Goal: Transaction & Acquisition: Book appointment/travel/reservation

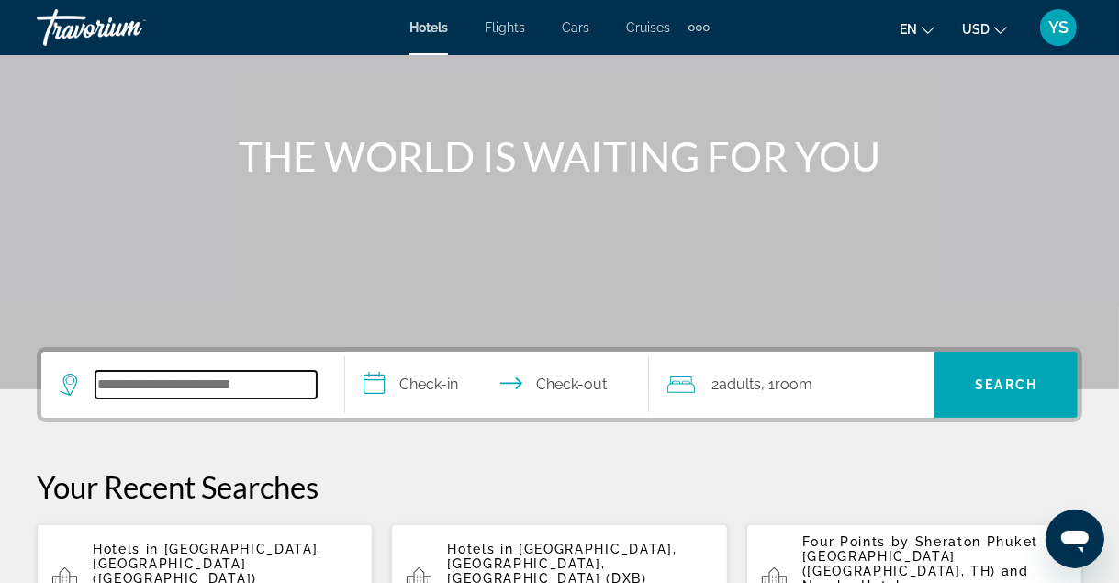
click at [214, 397] on input "Search hotel destination" at bounding box center [205, 385] width 221 height 28
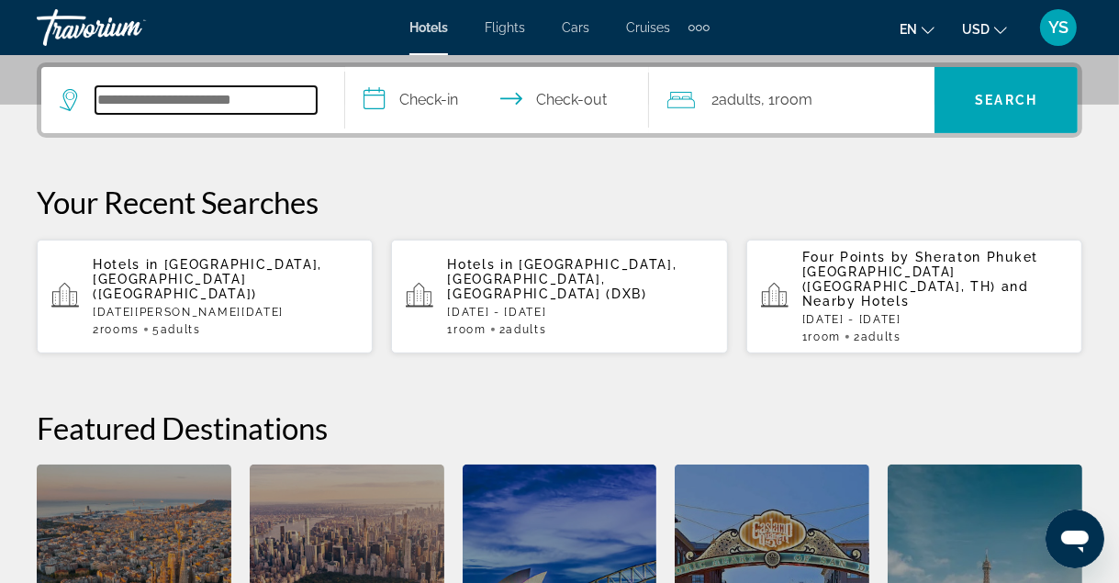
scroll to position [448, 0]
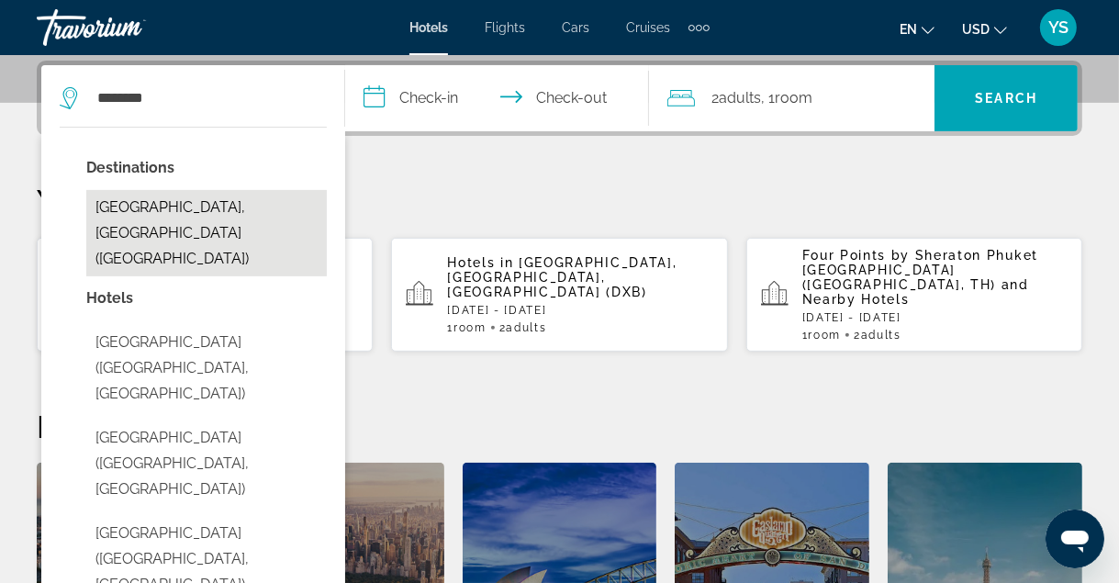
click at [262, 213] on button "Tashkent, Uzbekistan (TAS)" at bounding box center [206, 233] width 240 height 86
type input "**********"
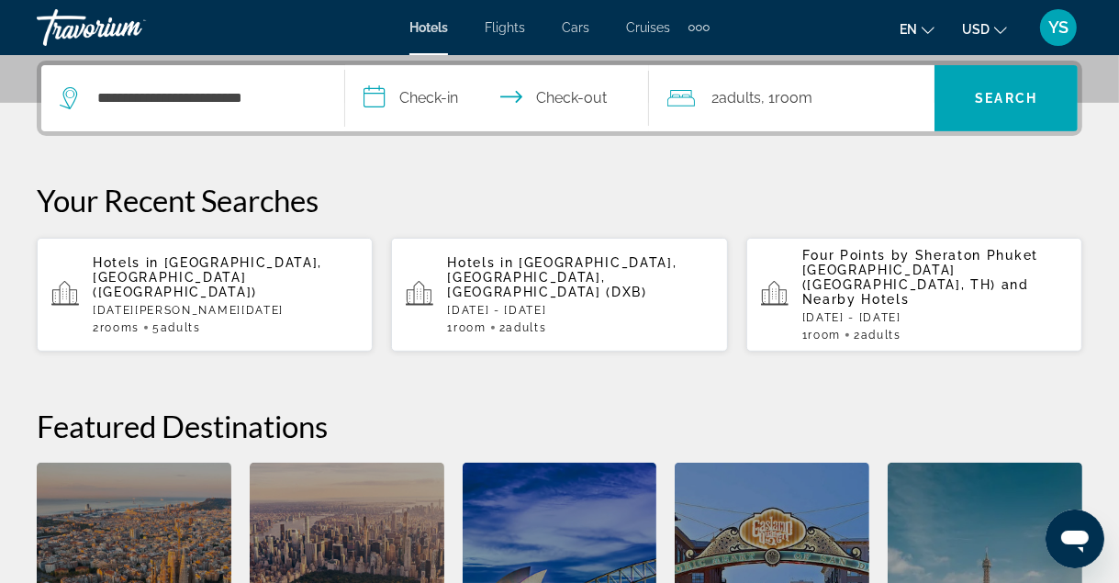
click at [437, 103] on input "**********" at bounding box center [500, 101] width 311 height 72
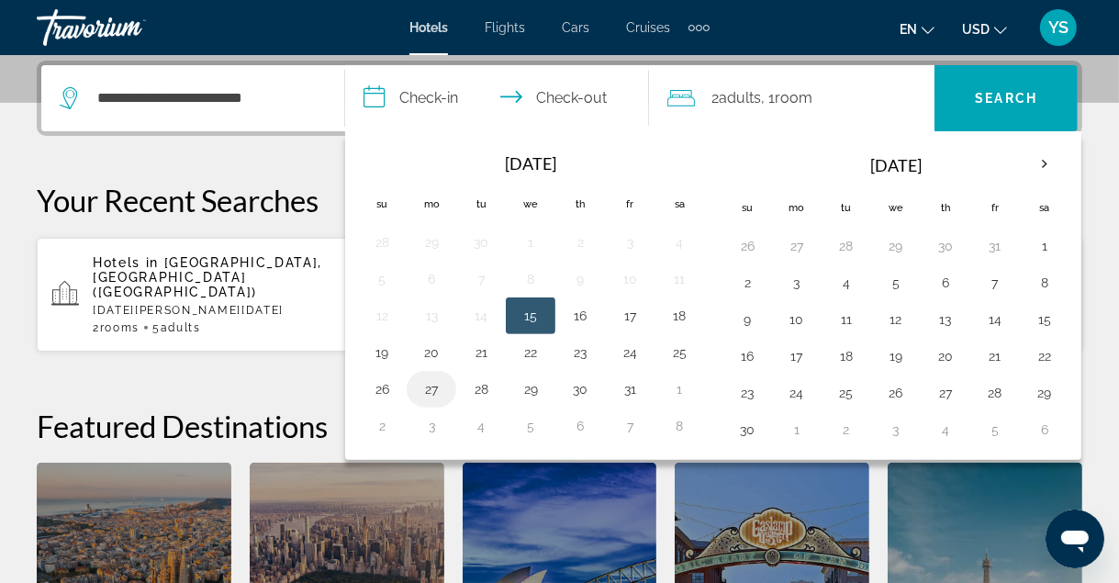
click at [431, 386] on button "27" at bounding box center [431, 389] width 29 height 26
click at [539, 386] on button "29" at bounding box center [530, 389] width 29 height 26
type input "**********"
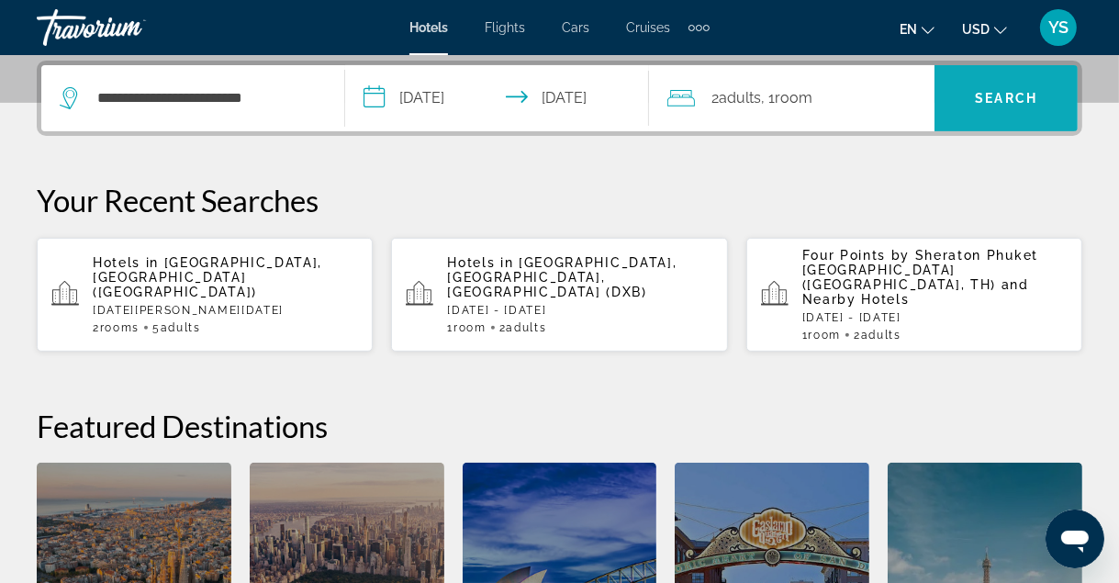
click at [1013, 103] on span "Search" at bounding box center [1006, 98] width 62 height 15
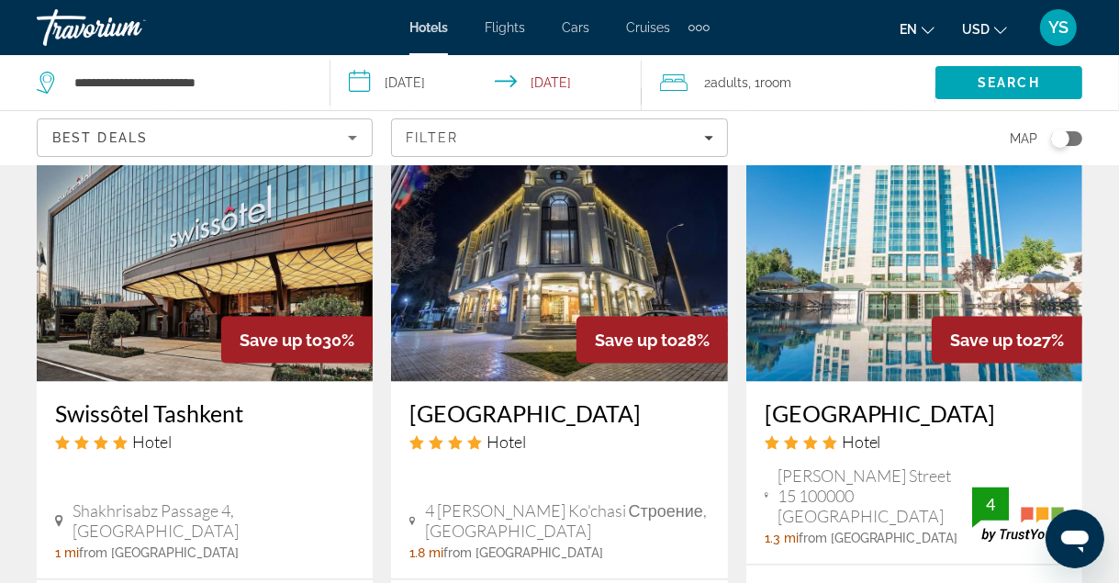
scroll to position [2427, 0]
click at [397, 37] on div "Hotels Flights Cars Cruises Activities Hotels Flights Cars Cruises Activities e…" at bounding box center [559, 28] width 1119 height 48
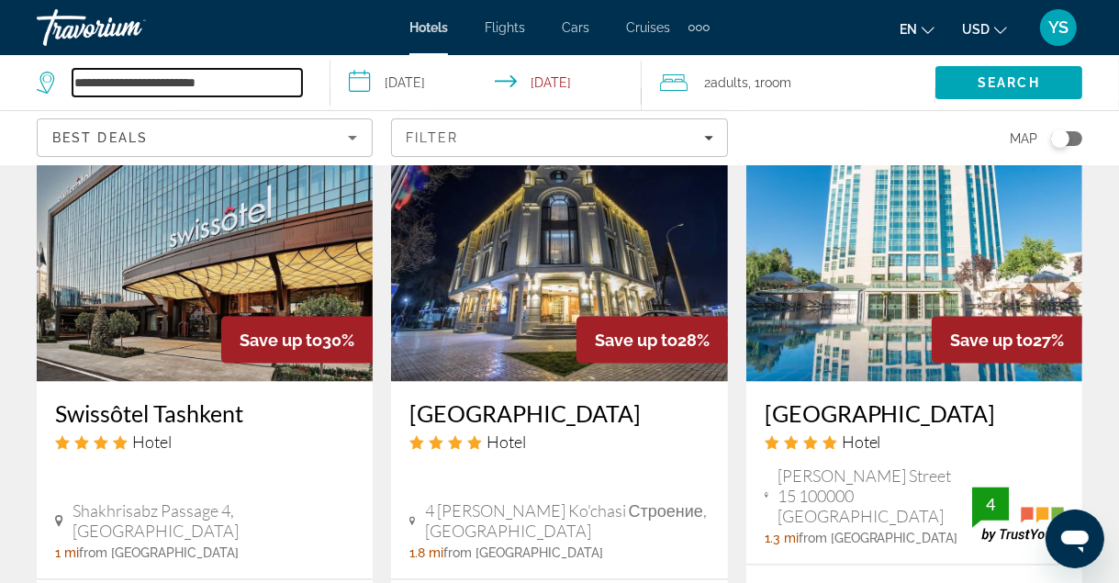
click at [229, 88] on input "**********" at bounding box center [187, 83] width 229 height 28
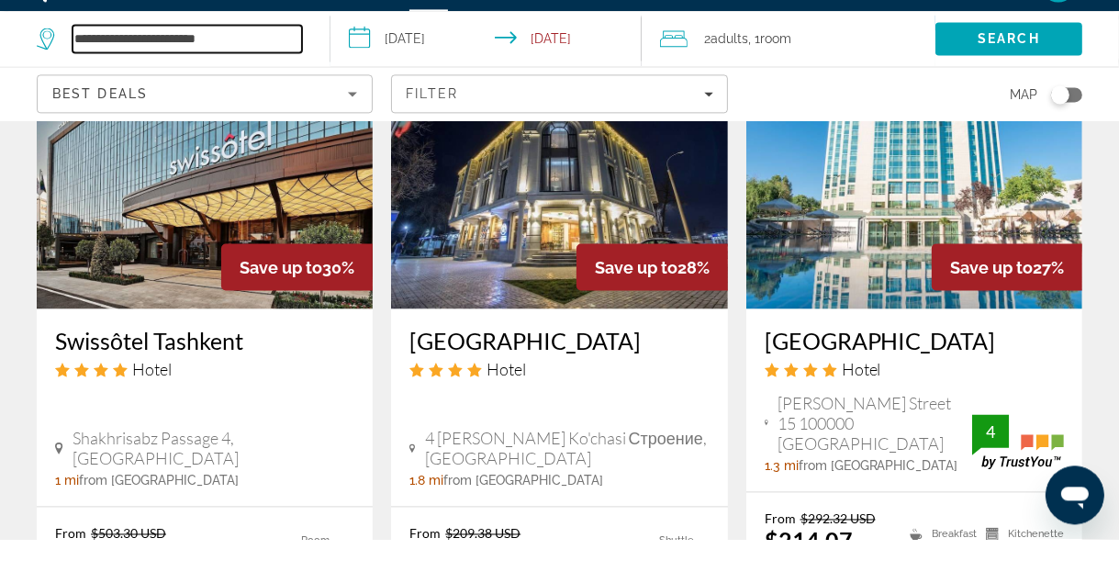
scroll to position [2471, 0]
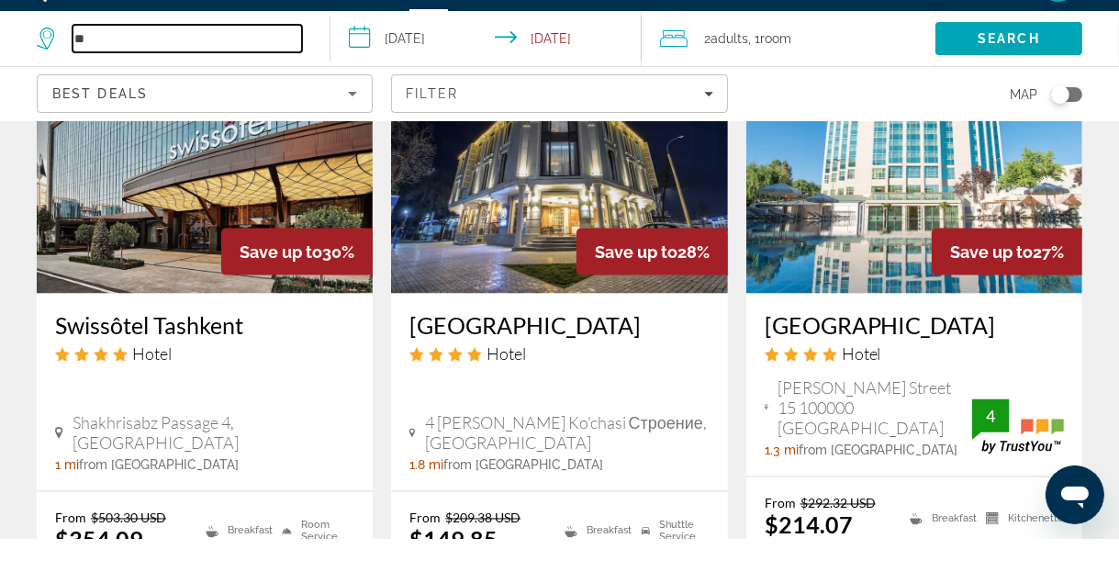
type input "*"
click at [143, 86] on input "*" at bounding box center [187, 83] width 229 height 28
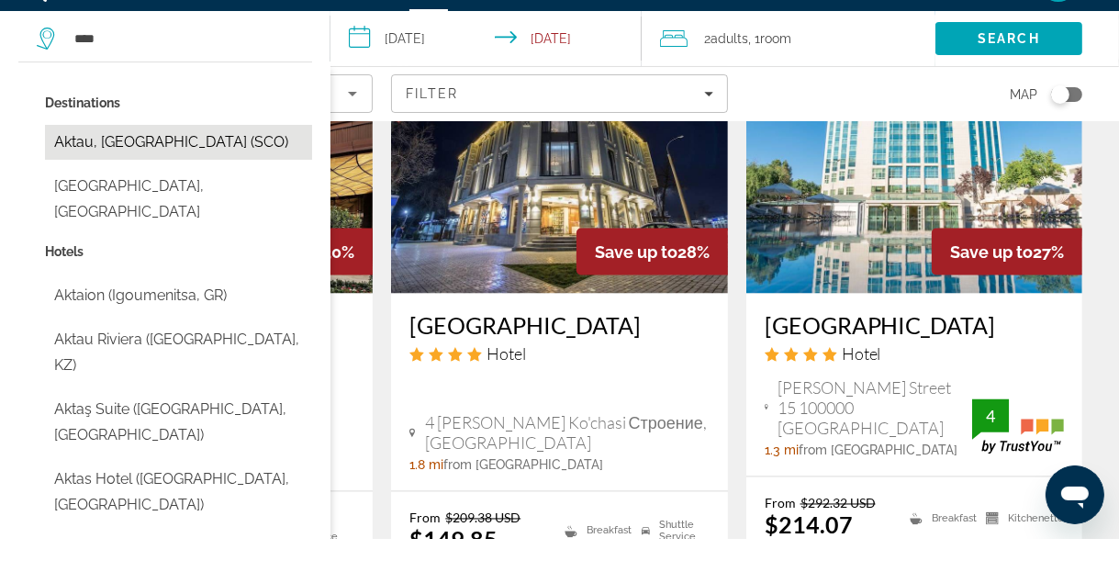
click at [214, 196] on button "Aktau, [GEOGRAPHIC_DATA] (SCO)" at bounding box center [178, 186] width 267 height 35
type input "**********"
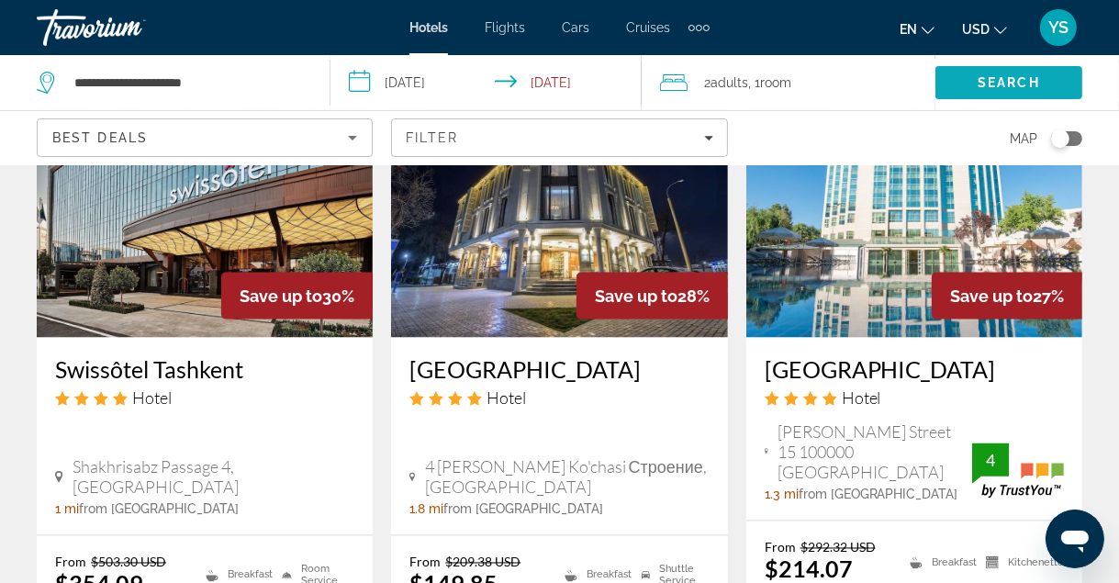
click at [997, 79] on span "Search" at bounding box center [1009, 82] width 62 height 15
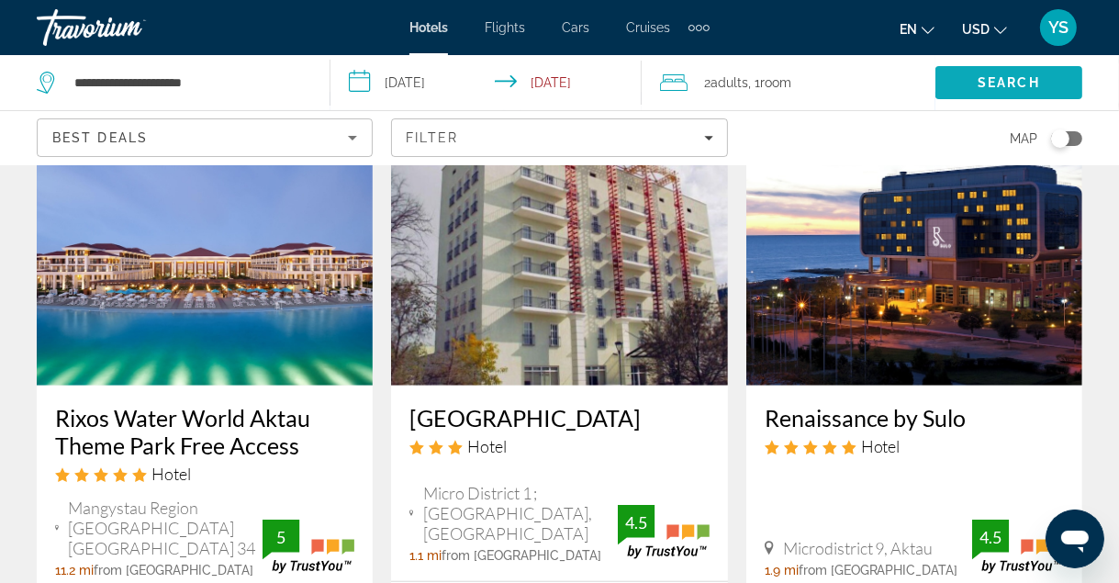
scroll to position [895, 0]
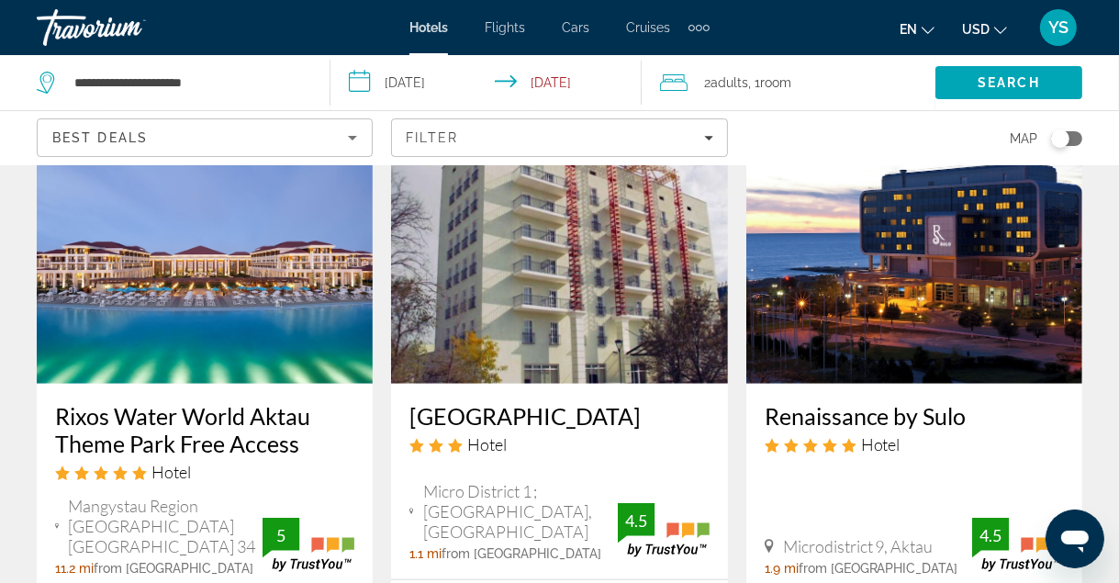
click at [937, 402] on h3 "Renaissance by Sulo" at bounding box center [914, 416] width 299 height 28
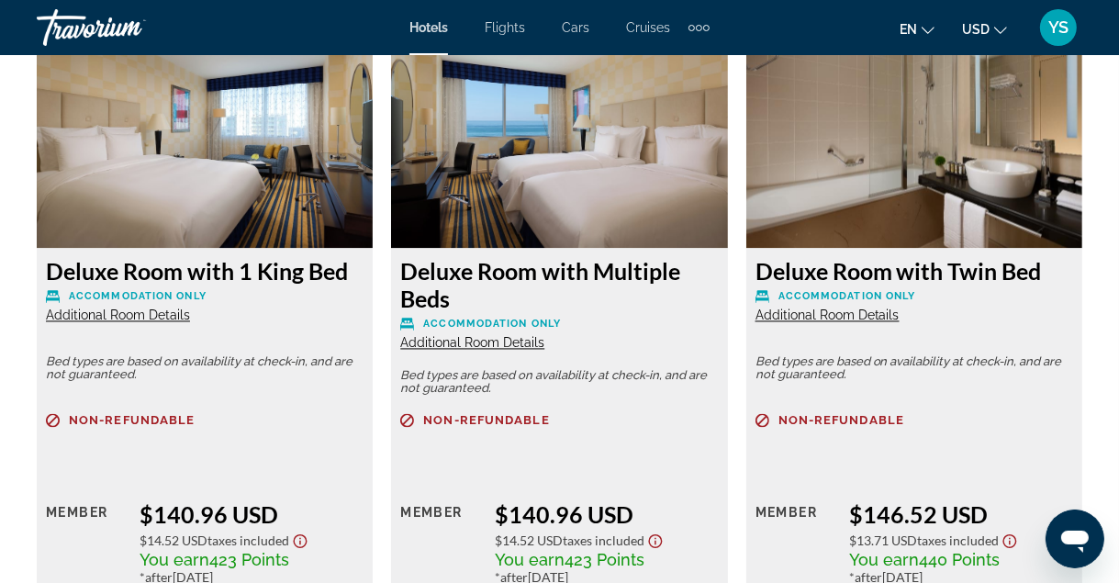
scroll to position [2878, 0]
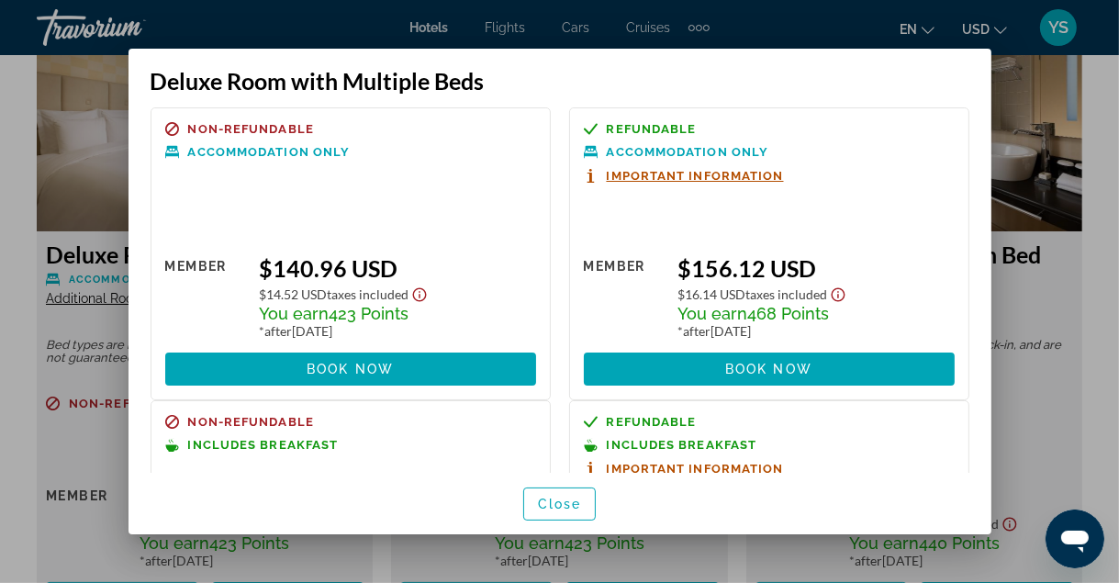
scroll to position [0, 0]
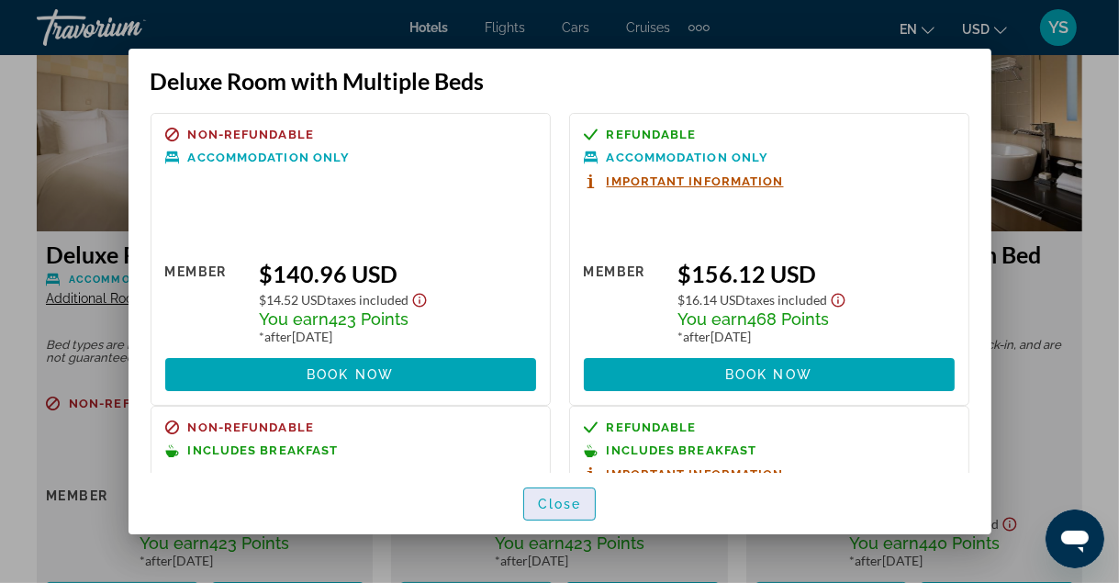
click at [575, 526] on span "button" at bounding box center [560, 504] width 72 height 44
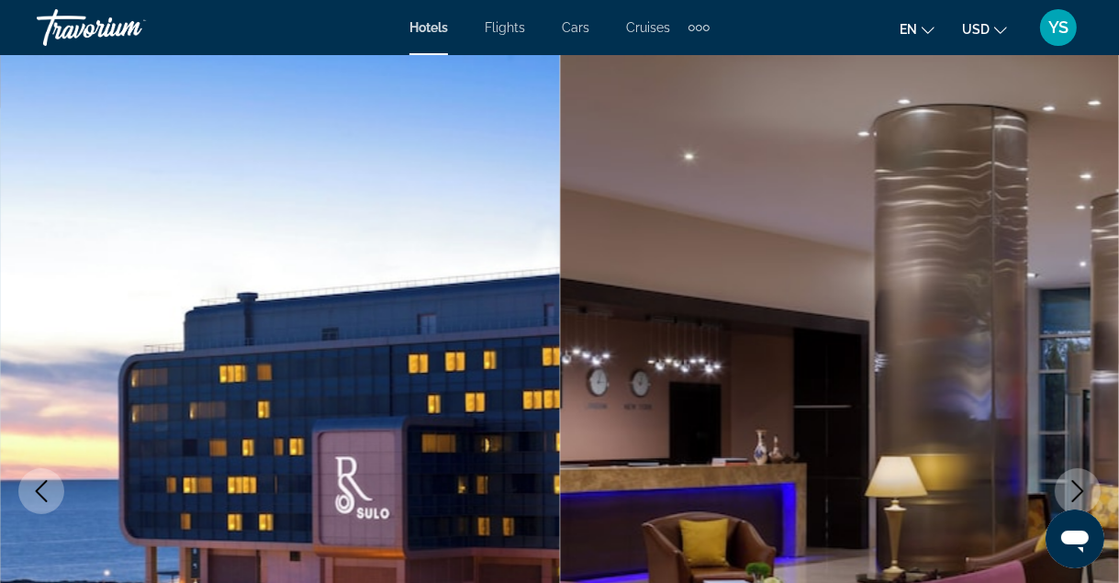
scroll to position [2878, 0]
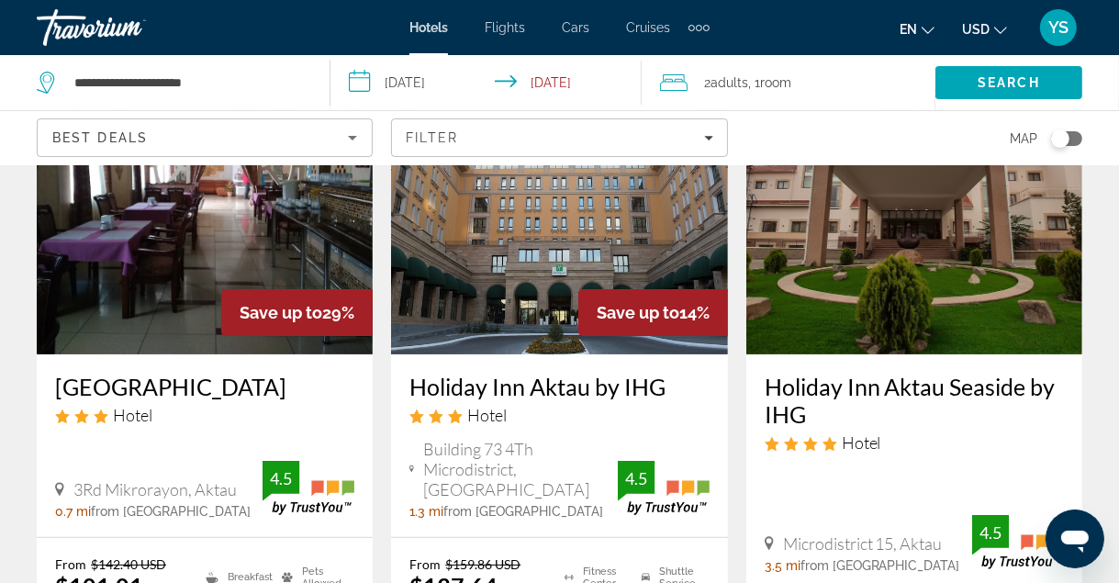
scroll to position [165, 0]
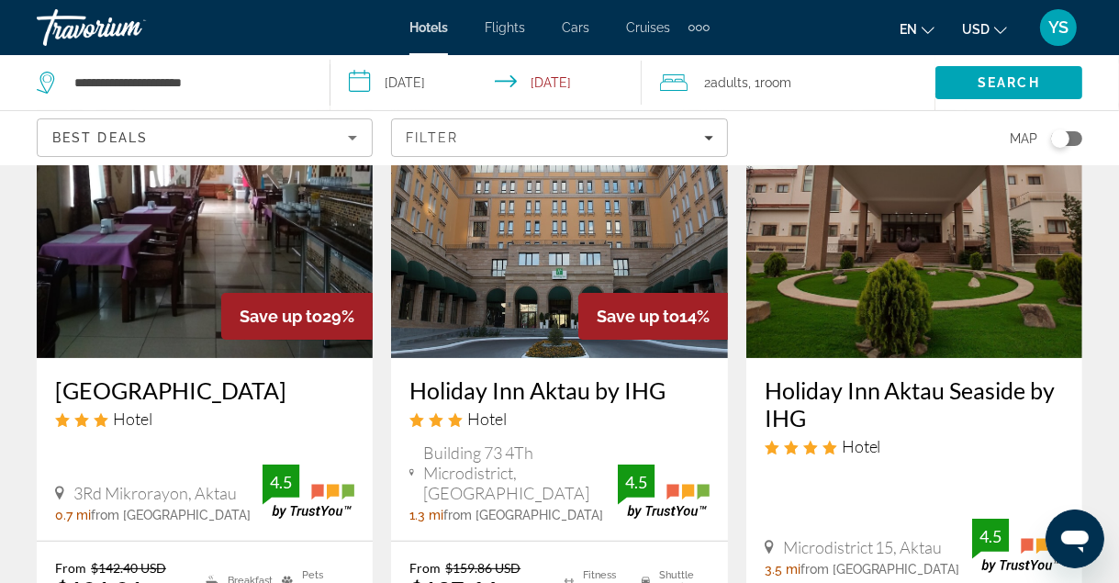
click at [427, 84] on input "**********" at bounding box center [489, 85] width 319 height 61
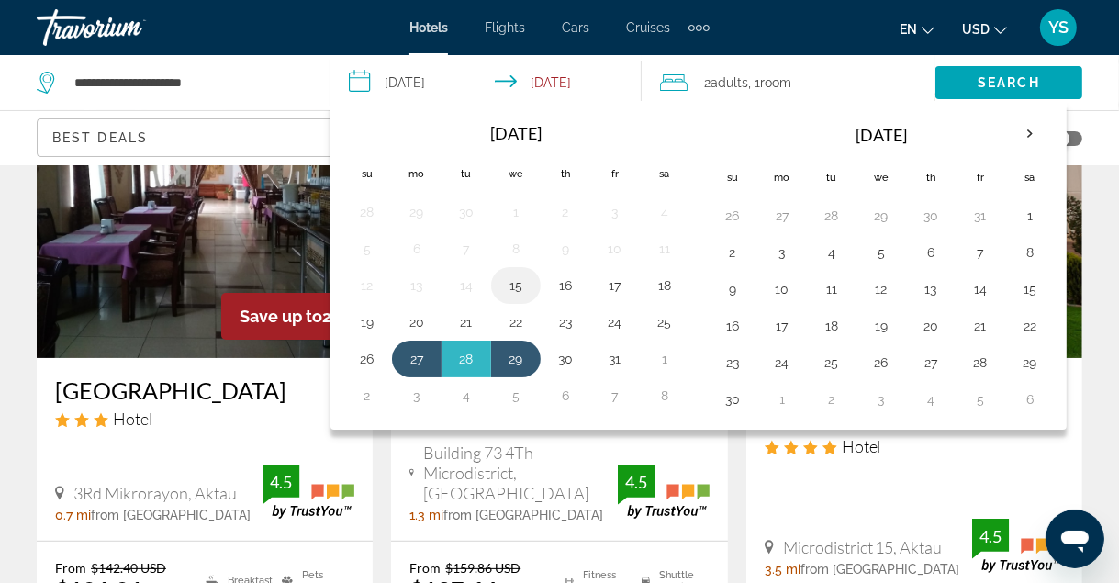
click at [504, 286] on button "15" at bounding box center [515, 286] width 29 height 26
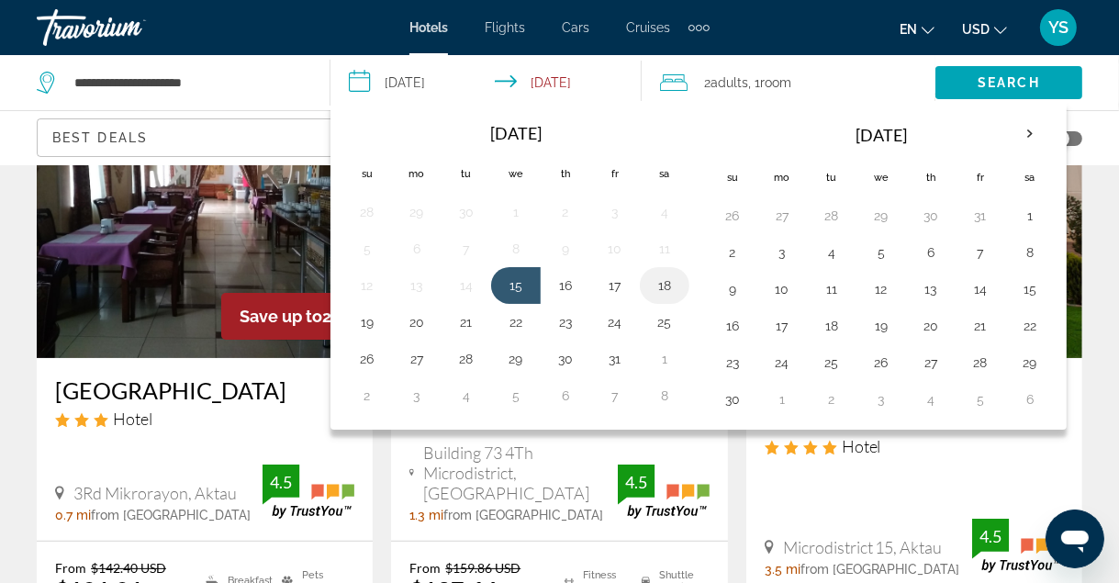
click at [659, 285] on button "18" at bounding box center [664, 286] width 29 height 26
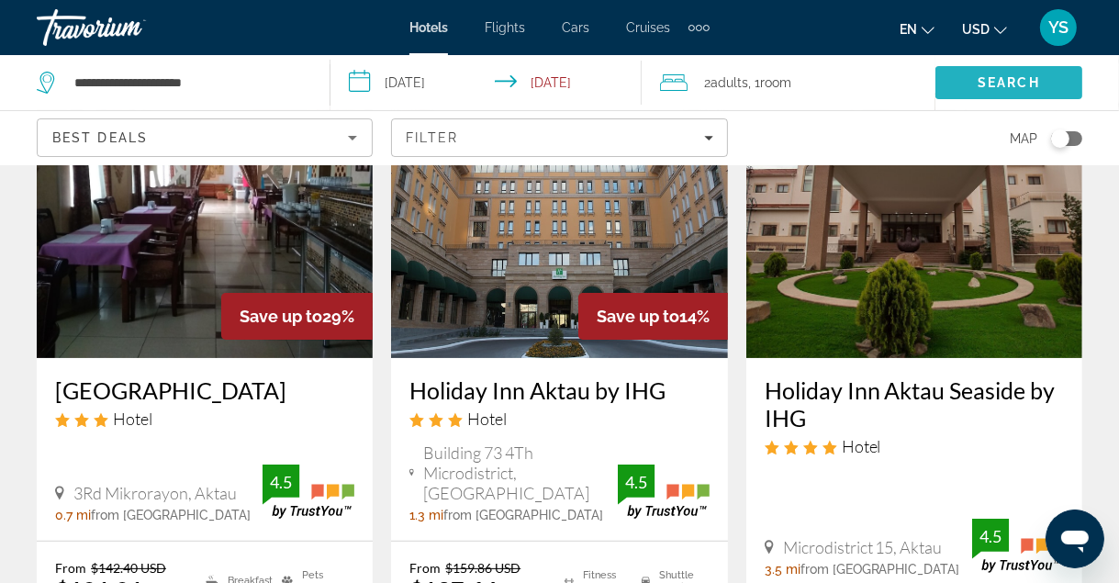
click at [975, 90] on span "Search" at bounding box center [1008, 83] width 147 height 44
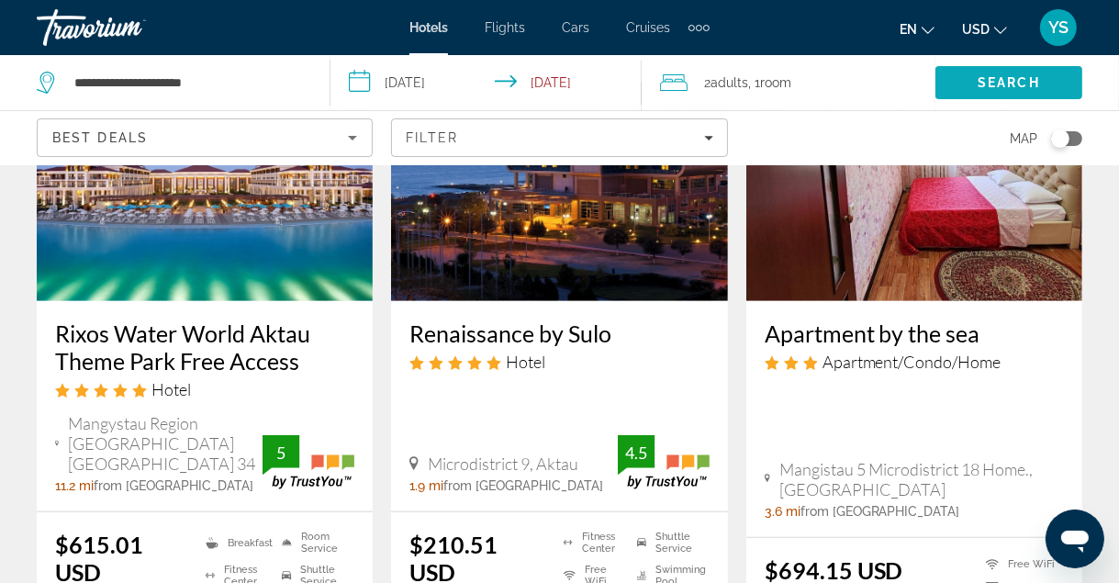
scroll to position [984, 0]
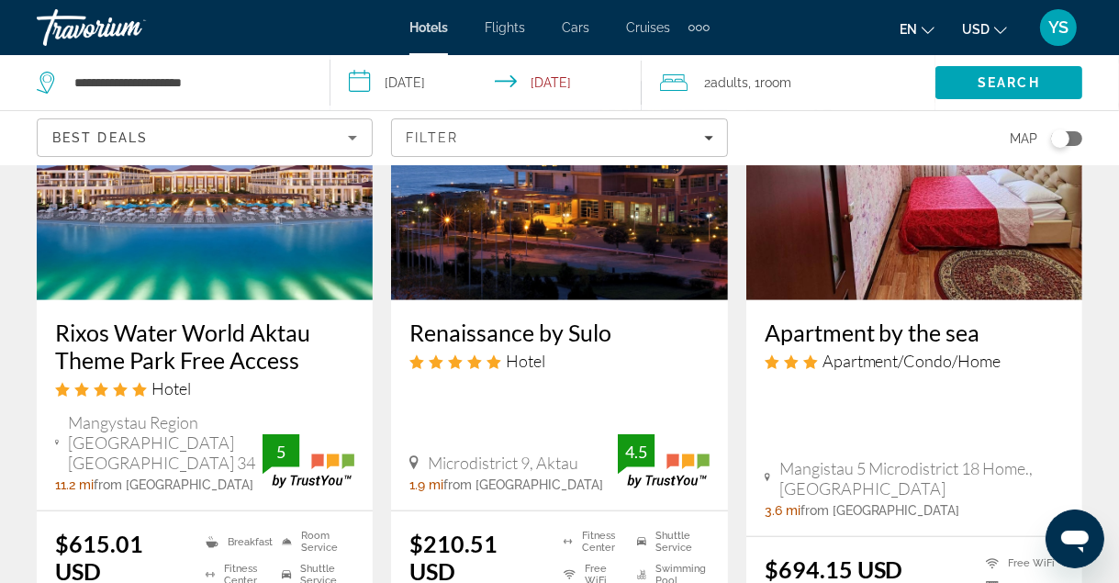
click at [433, 80] on input "**********" at bounding box center [489, 85] width 319 height 61
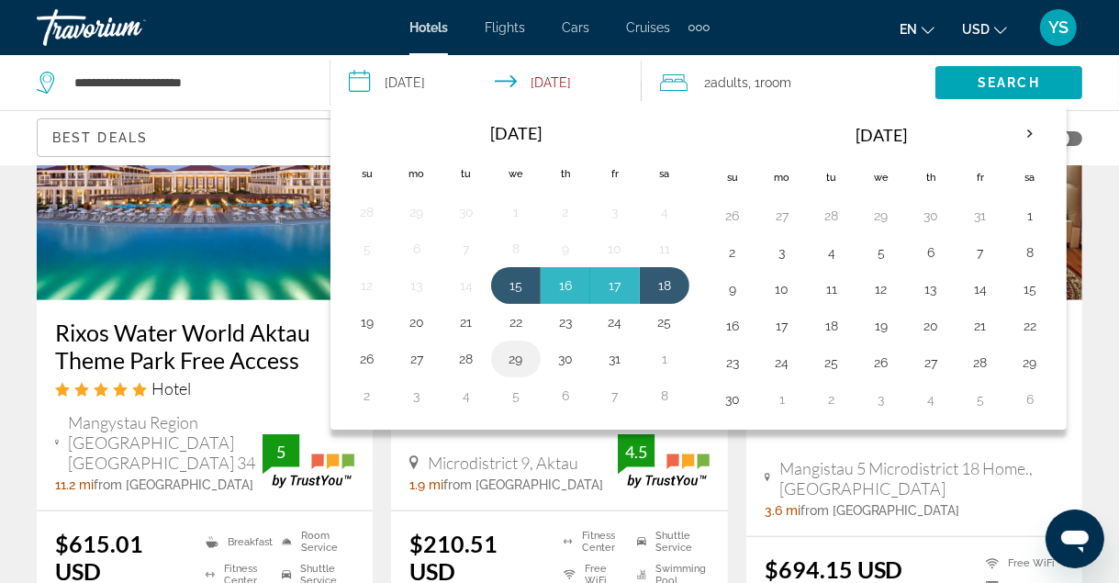
click at [510, 363] on button "29" at bounding box center [515, 359] width 29 height 26
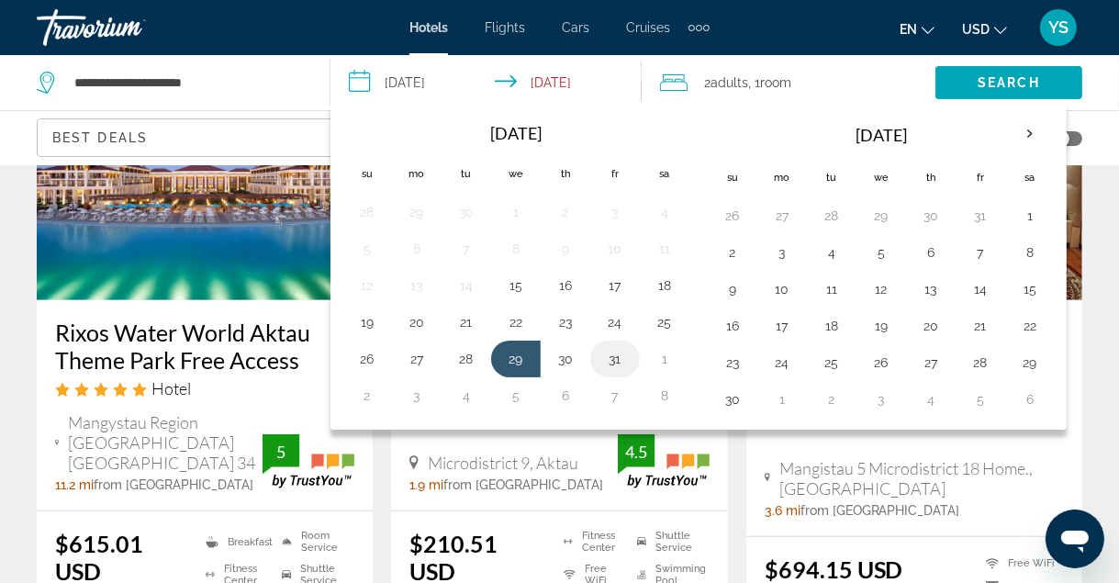
click at [617, 363] on button "31" at bounding box center [614, 359] width 29 height 26
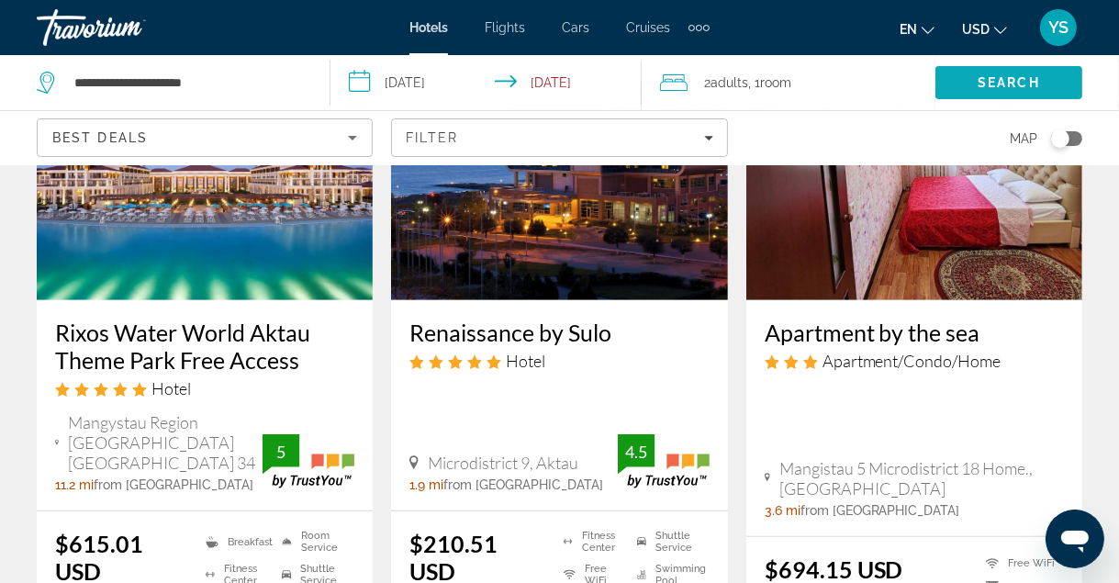
click at [981, 88] on span "Search" at bounding box center [1009, 82] width 62 height 15
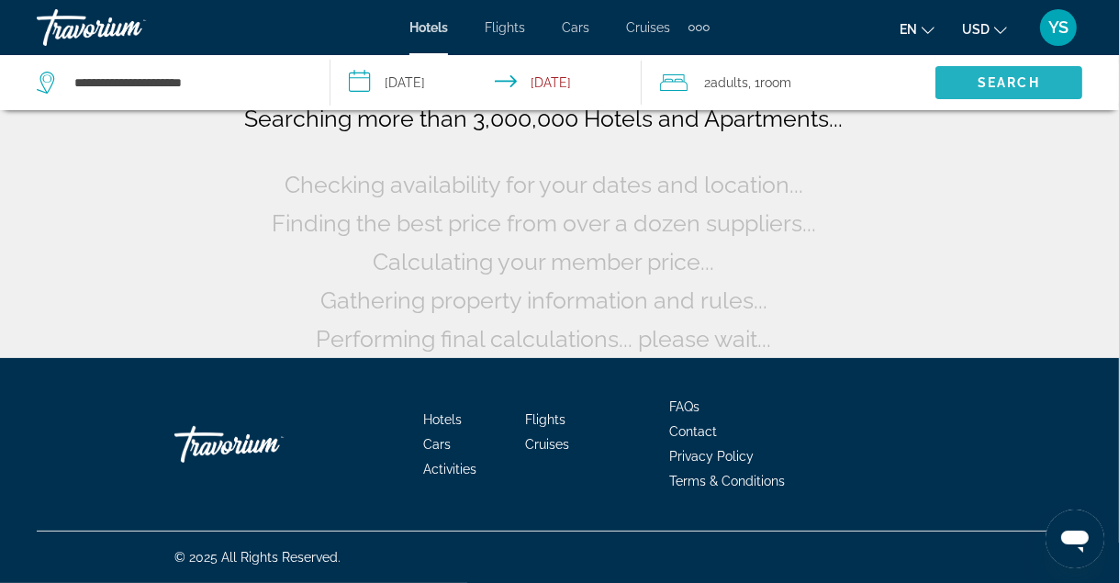
scroll to position [69, 0]
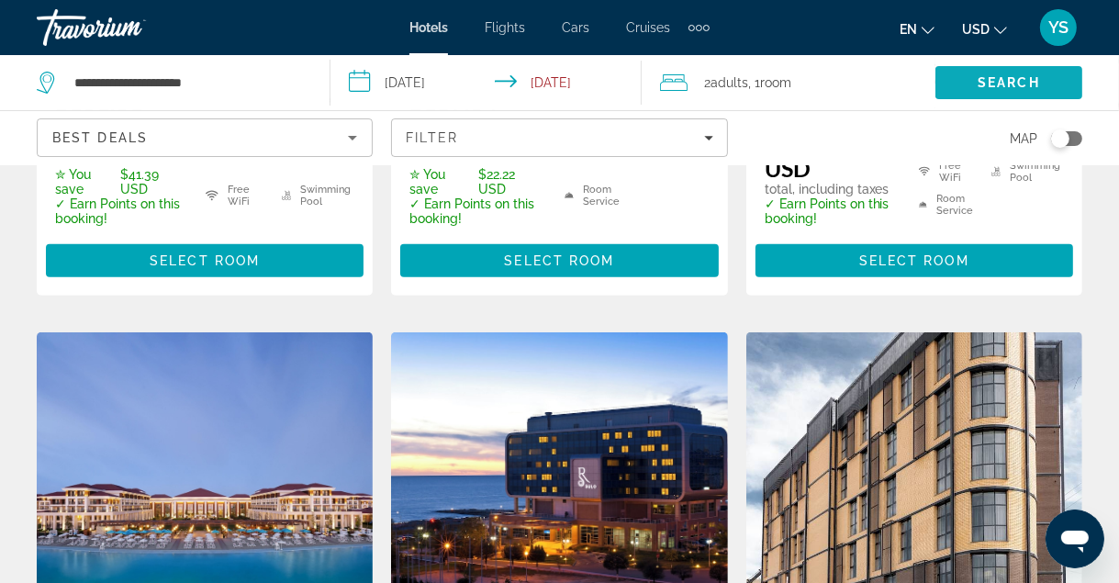
scroll to position [652, 0]
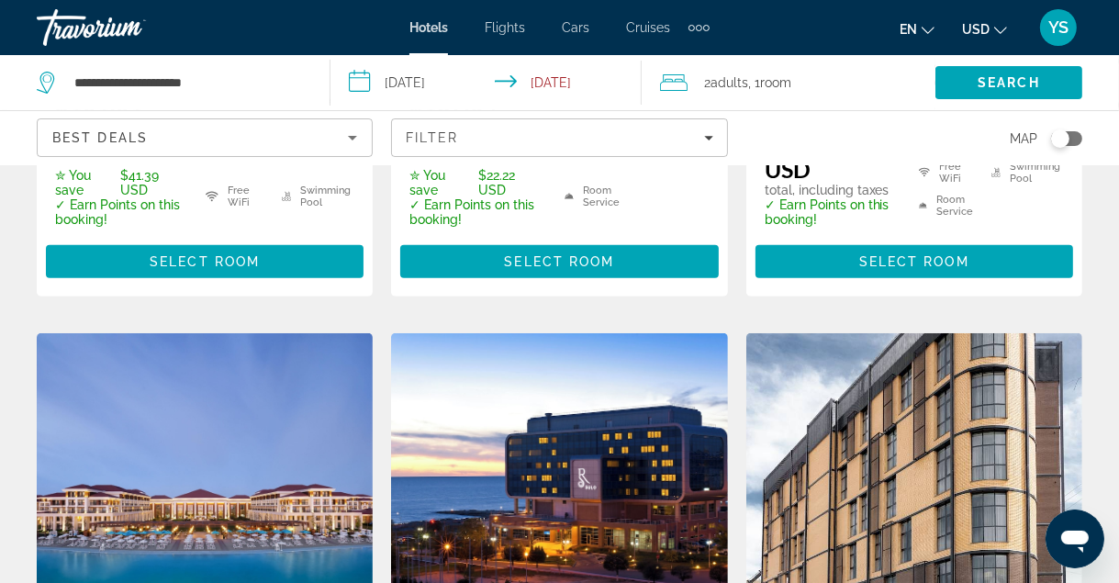
click at [435, 81] on input "**********" at bounding box center [489, 85] width 319 height 61
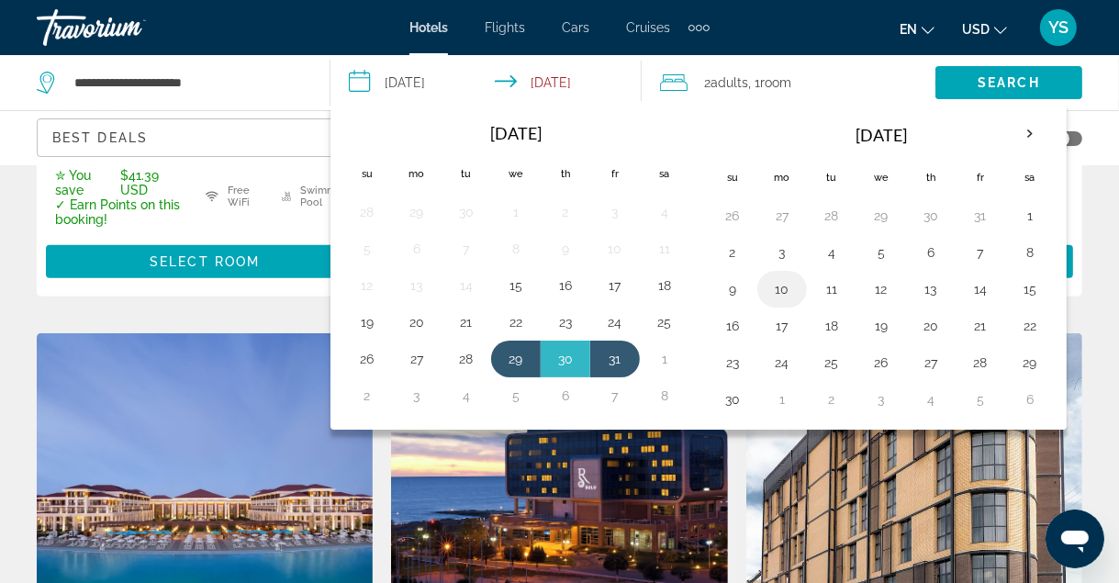
click at [775, 296] on button "10" at bounding box center [781, 289] width 29 height 26
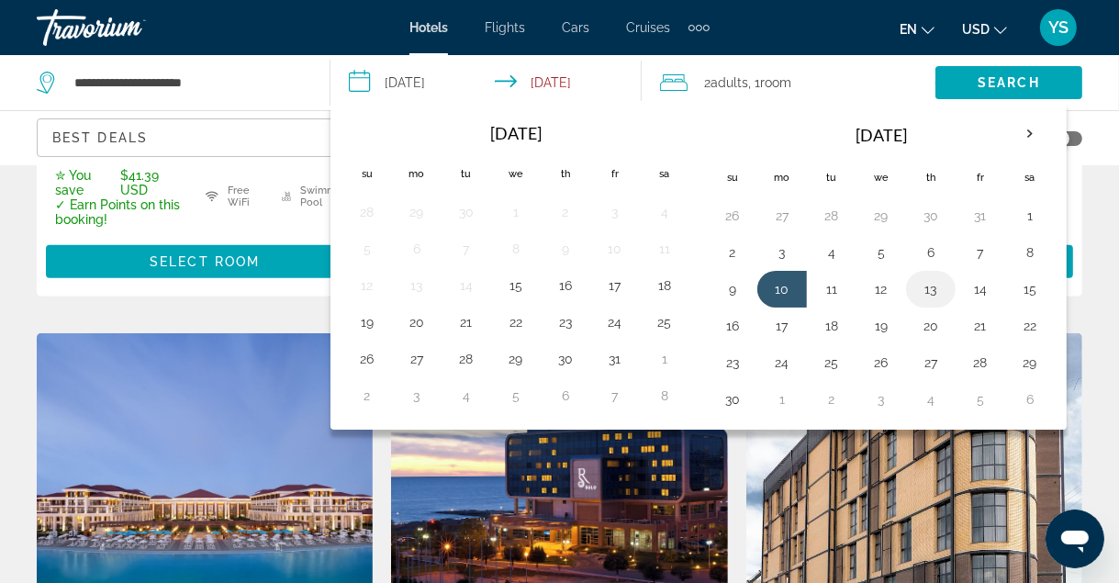
click at [928, 284] on button "13" at bounding box center [930, 289] width 29 height 26
type input "**********"
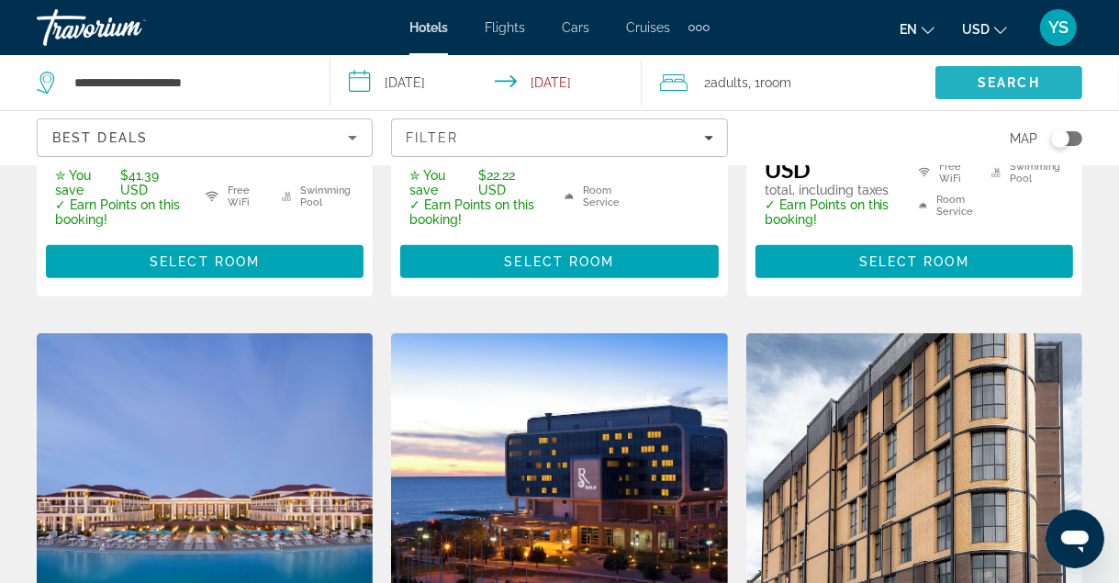
click at [984, 87] on span "Search" at bounding box center [1009, 82] width 62 height 15
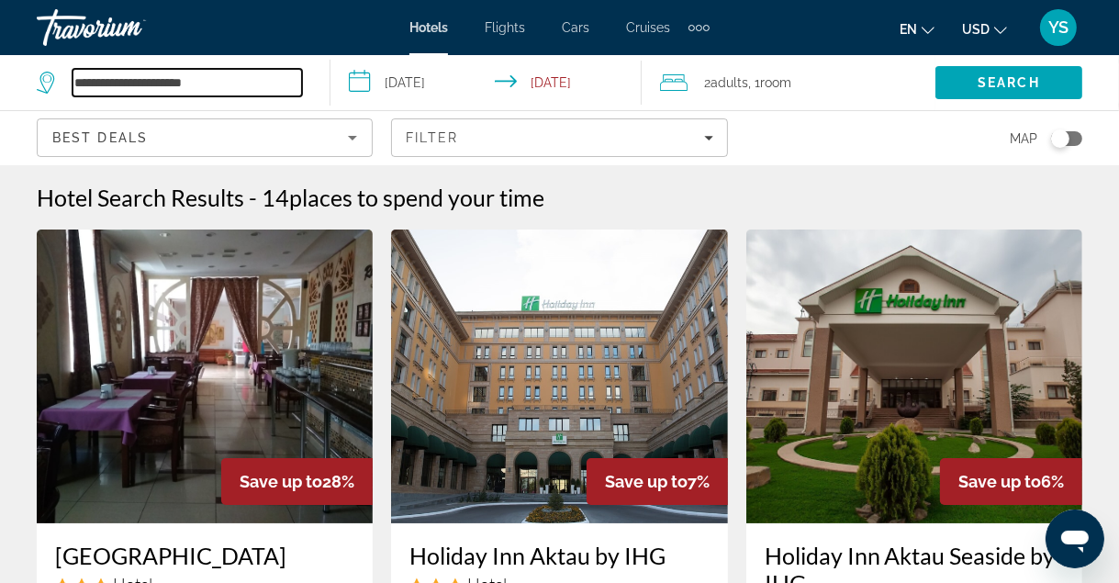
click at [220, 82] on input "**********" at bounding box center [187, 83] width 229 height 28
type input "*"
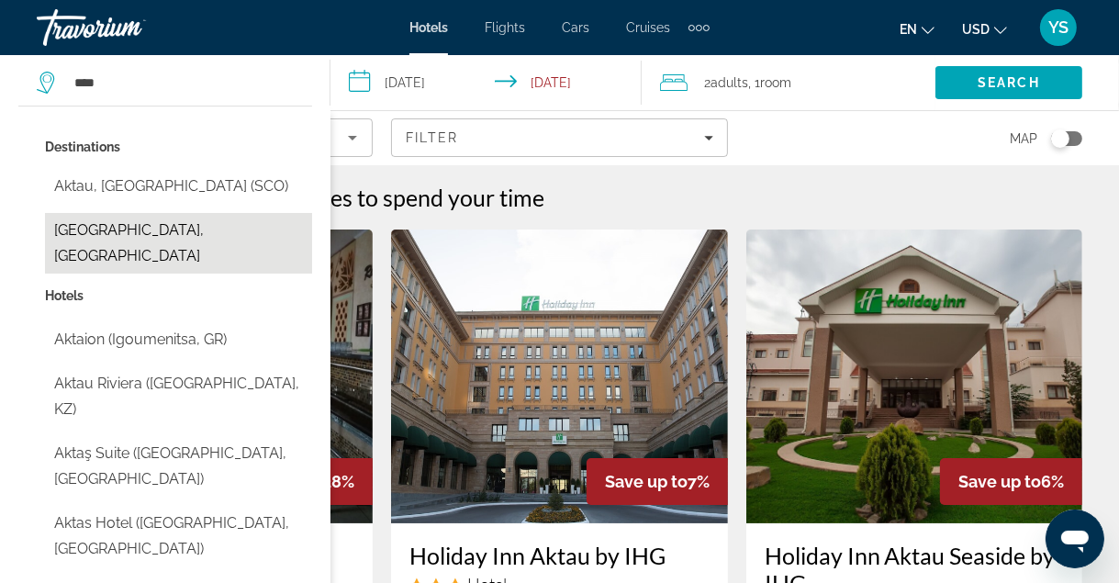
click at [160, 238] on button "[GEOGRAPHIC_DATA], [GEOGRAPHIC_DATA]" at bounding box center [178, 243] width 267 height 61
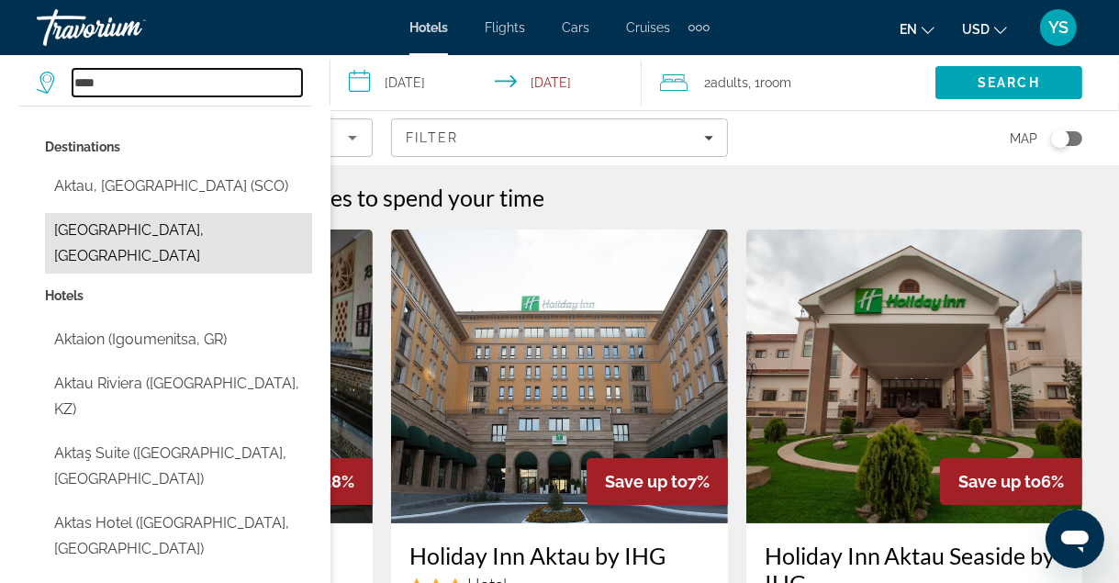
type input "**********"
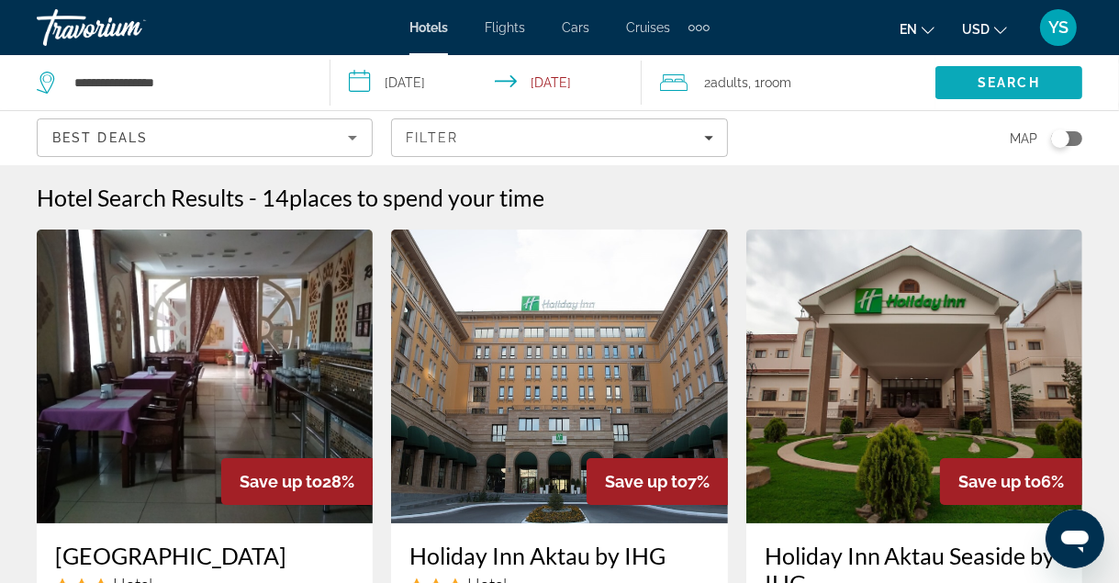
click at [982, 86] on span "Search" at bounding box center [1009, 82] width 62 height 15
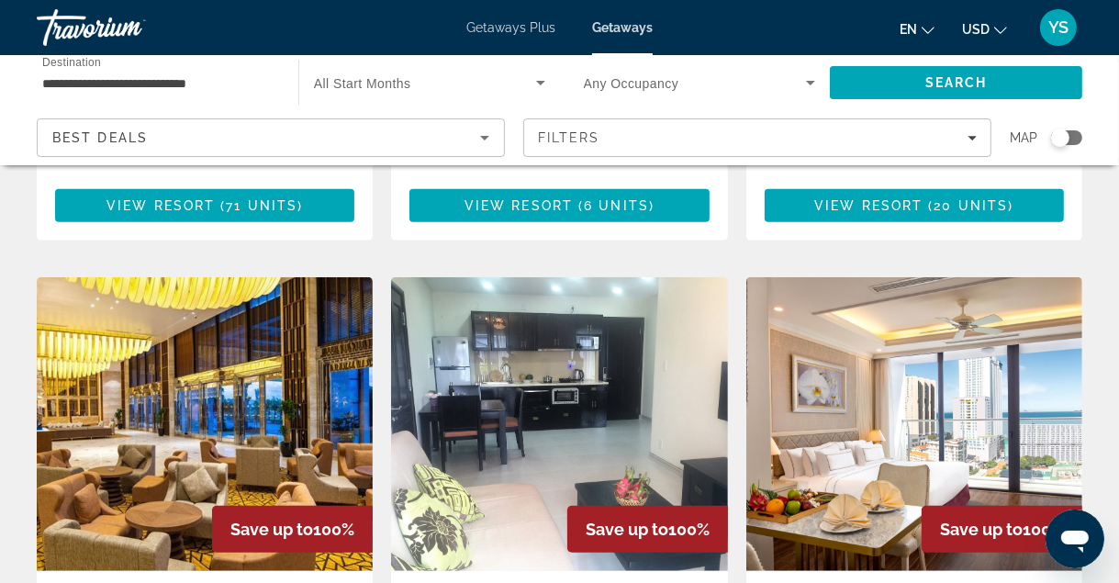
scroll to position [643, 0]
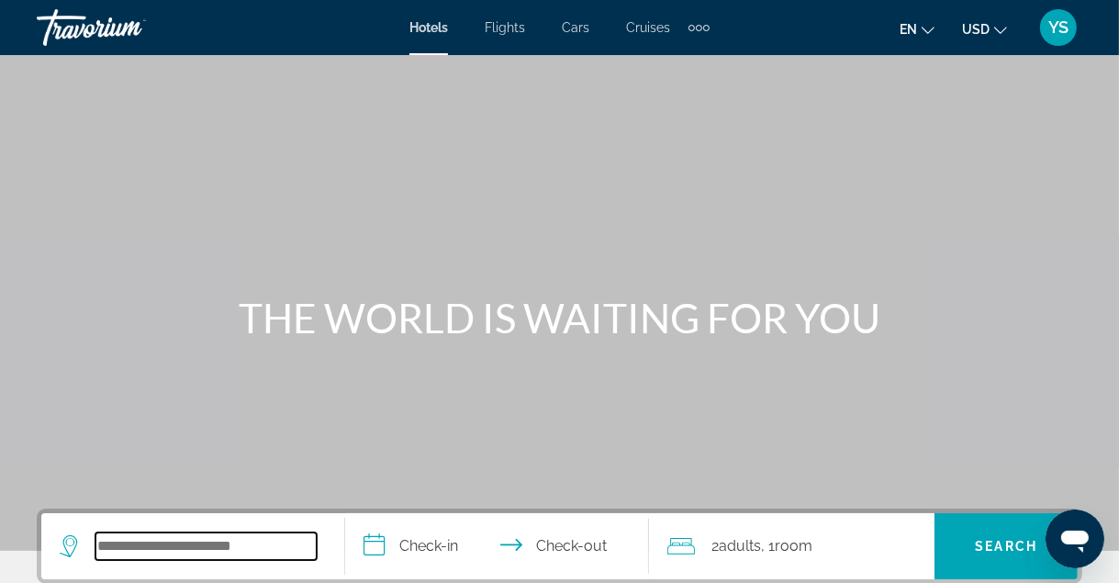
click at [178, 555] on input "Search hotel destination" at bounding box center [205, 546] width 221 height 28
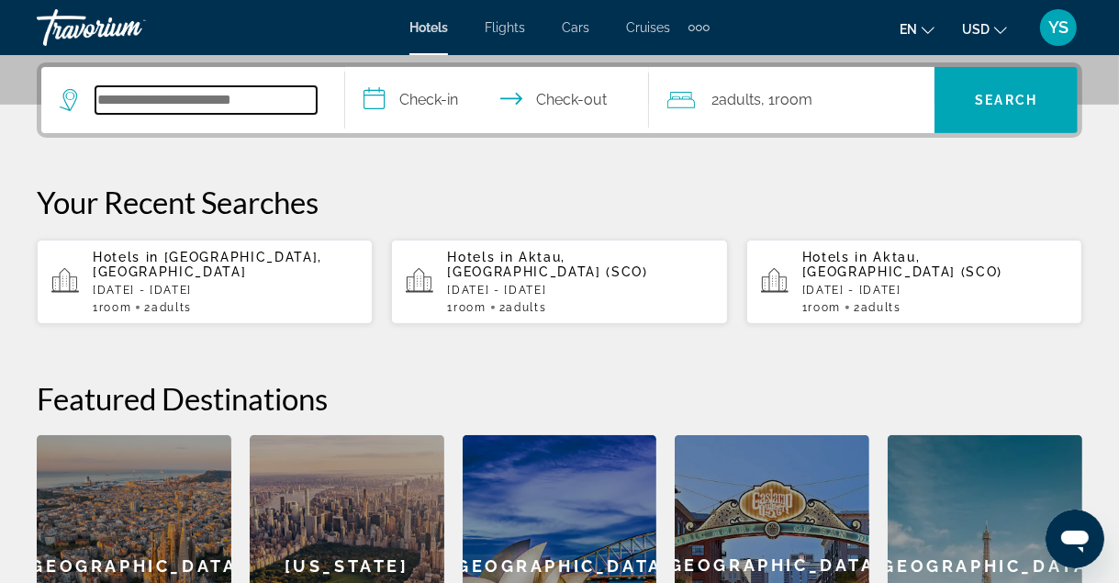
scroll to position [448, 0]
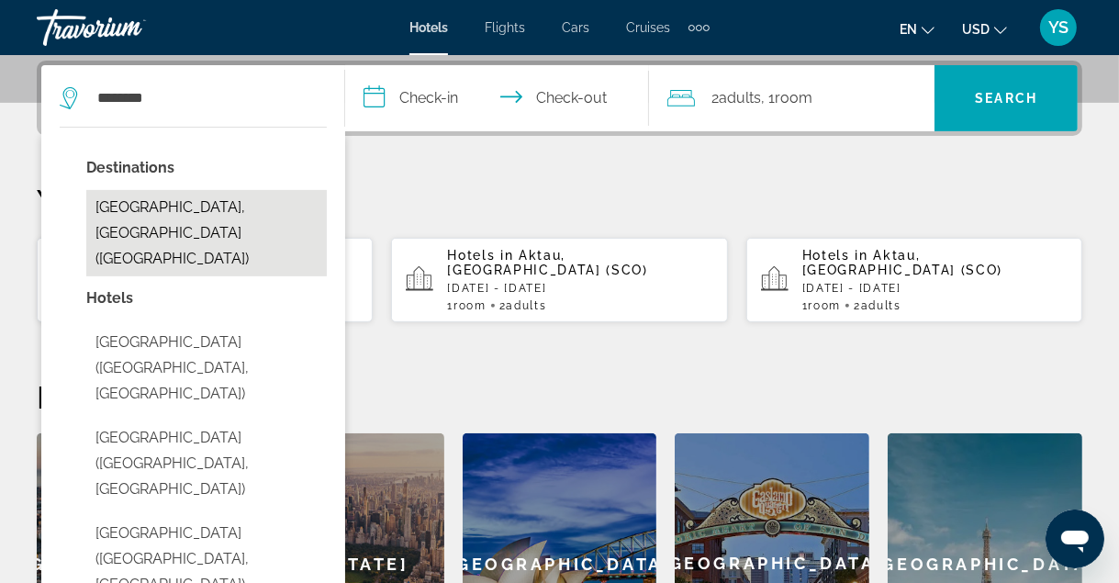
click at [225, 204] on button "Tashkent, Uzbekistan (TAS)" at bounding box center [206, 233] width 240 height 86
type input "**********"
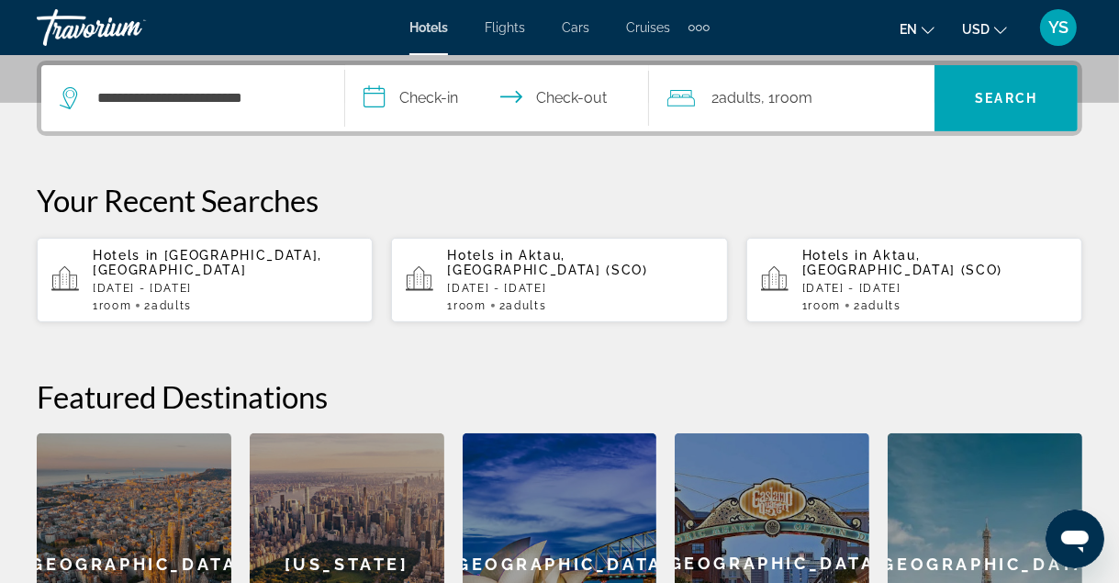
click at [419, 102] on input "**********" at bounding box center [500, 101] width 311 height 72
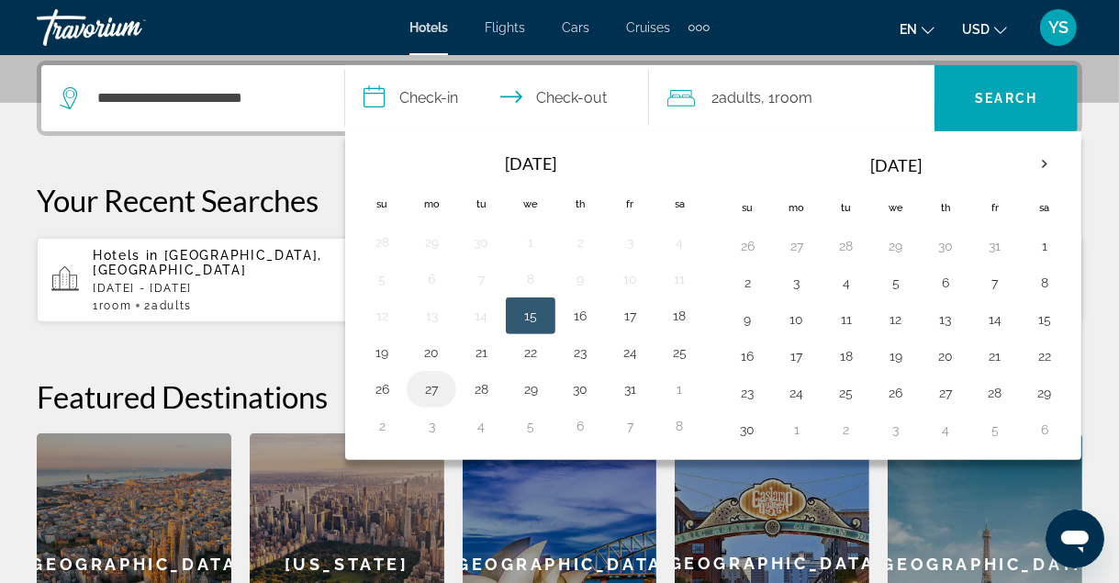
click at [434, 387] on button "27" at bounding box center [431, 389] width 29 height 26
click at [536, 384] on button "29" at bounding box center [530, 389] width 29 height 26
type input "**********"
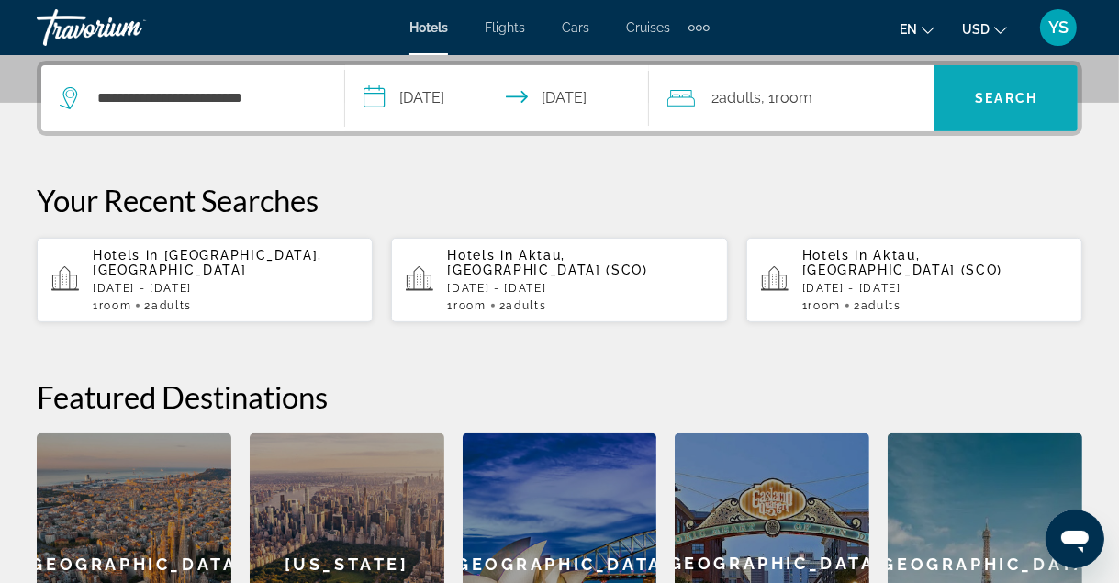
click at [1004, 101] on span "Search" at bounding box center [1006, 98] width 62 height 15
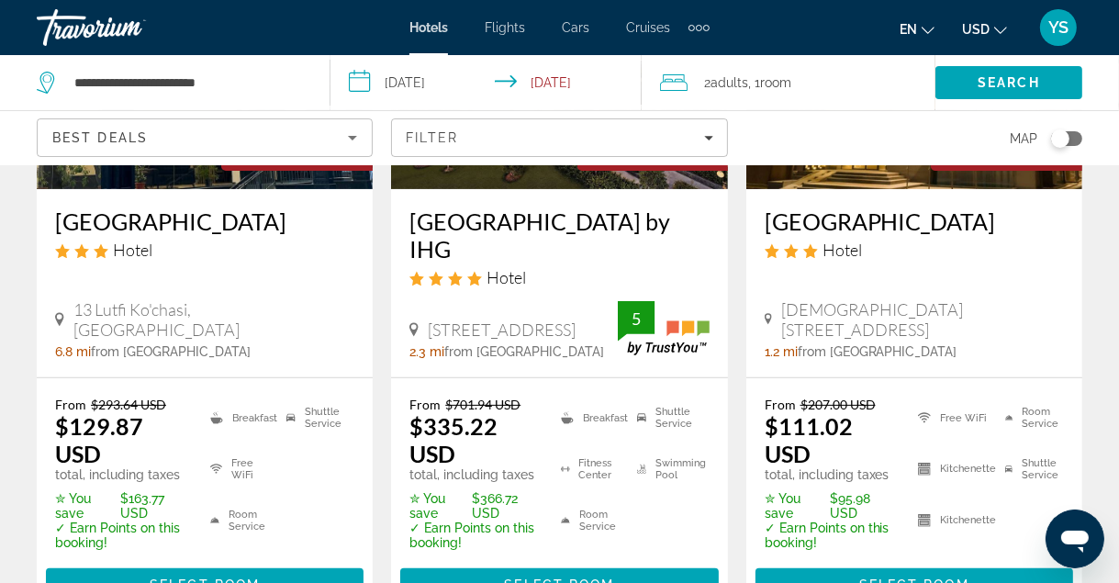
scroll to position [371, 0]
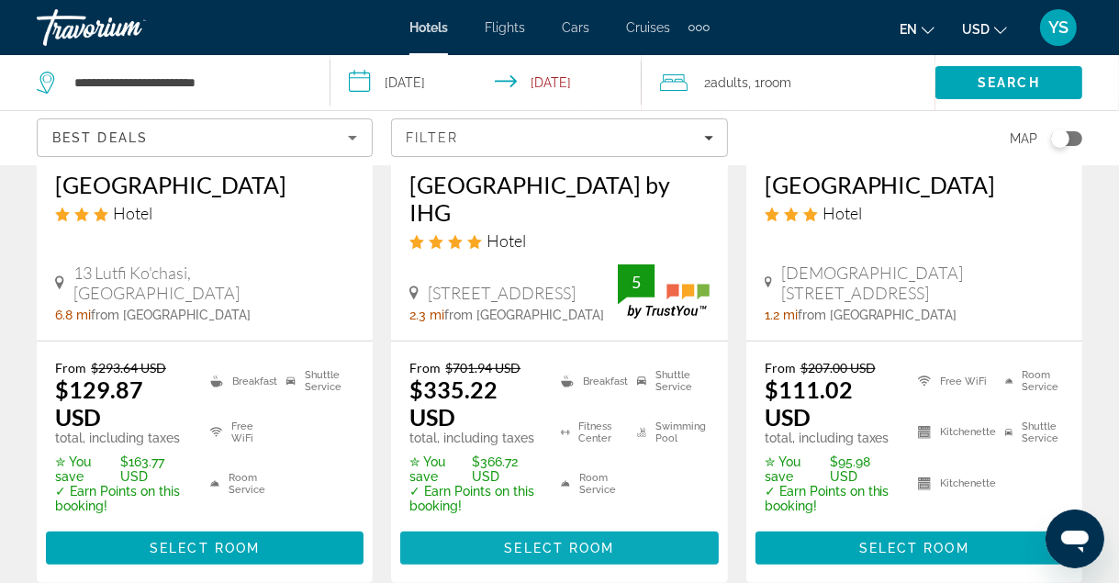
click at [542, 553] on span "Select Room" at bounding box center [559, 548] width 110 height 15
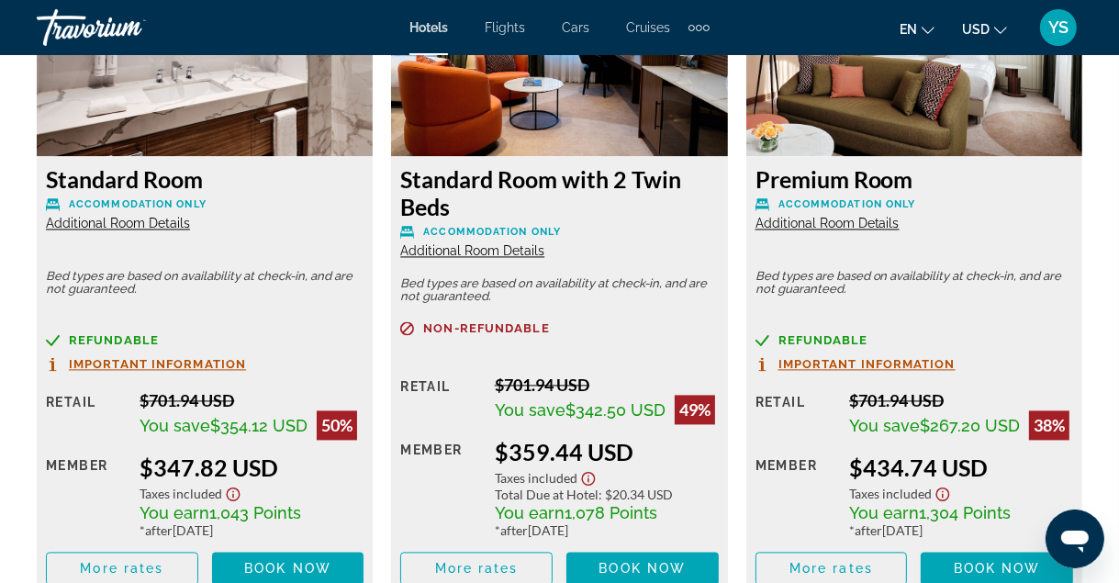
scroll to position [2943, 0]
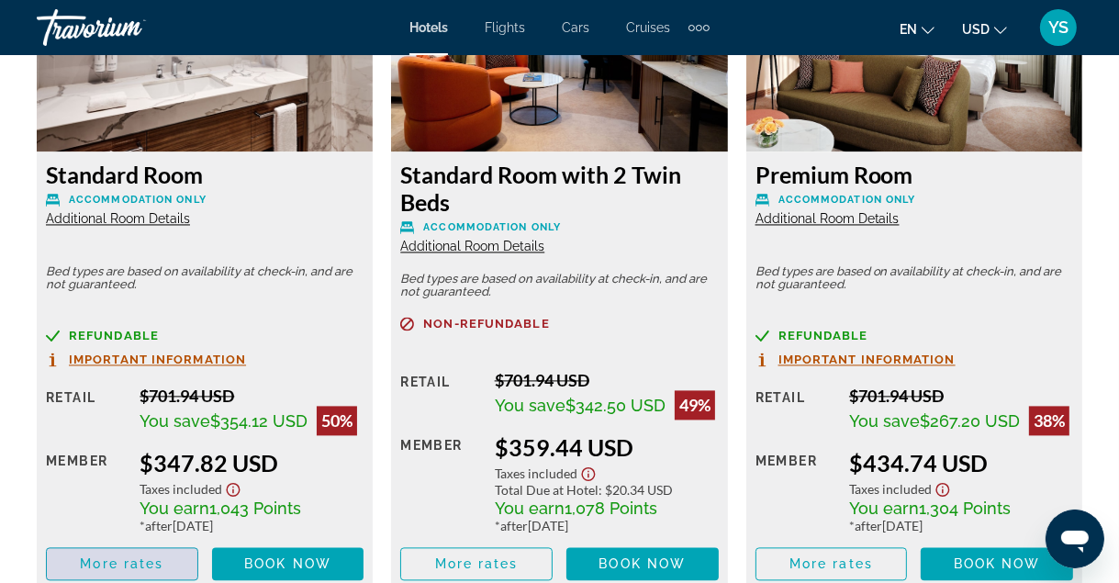
click at [106, 572] on span "Main content" at bounding box center [122, 564] width 151 height 44
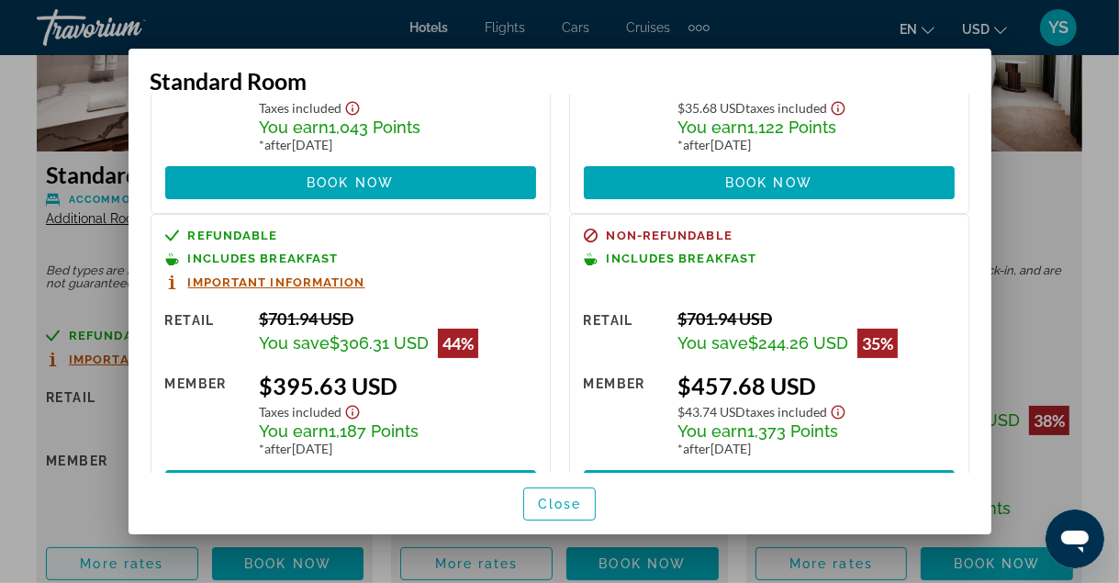
scroll to position [227, 0]
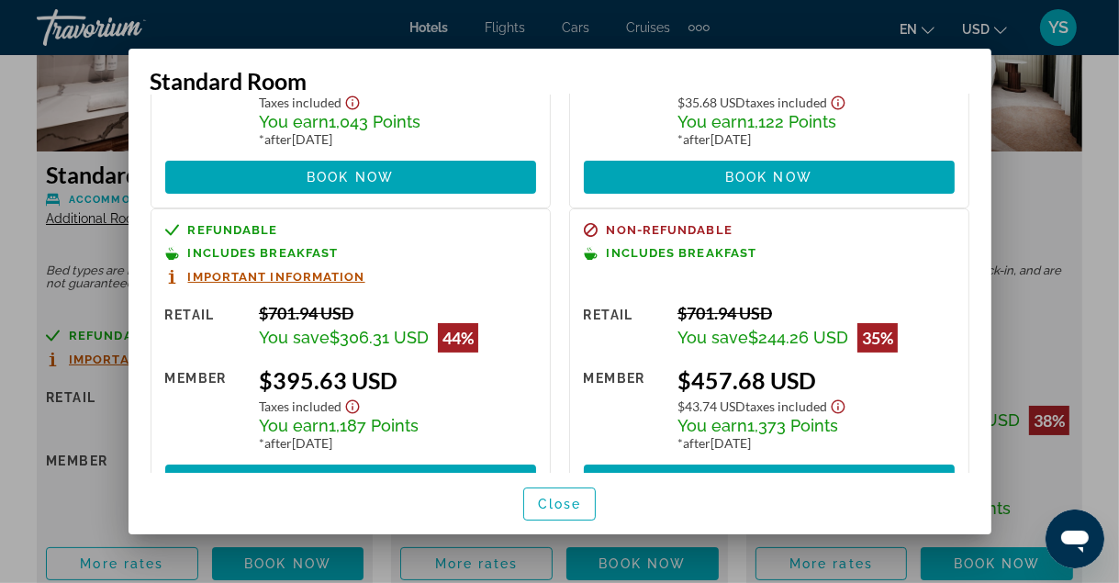
click at [13, 267] on div at bounding box center [559, 291] width 1119 height 583
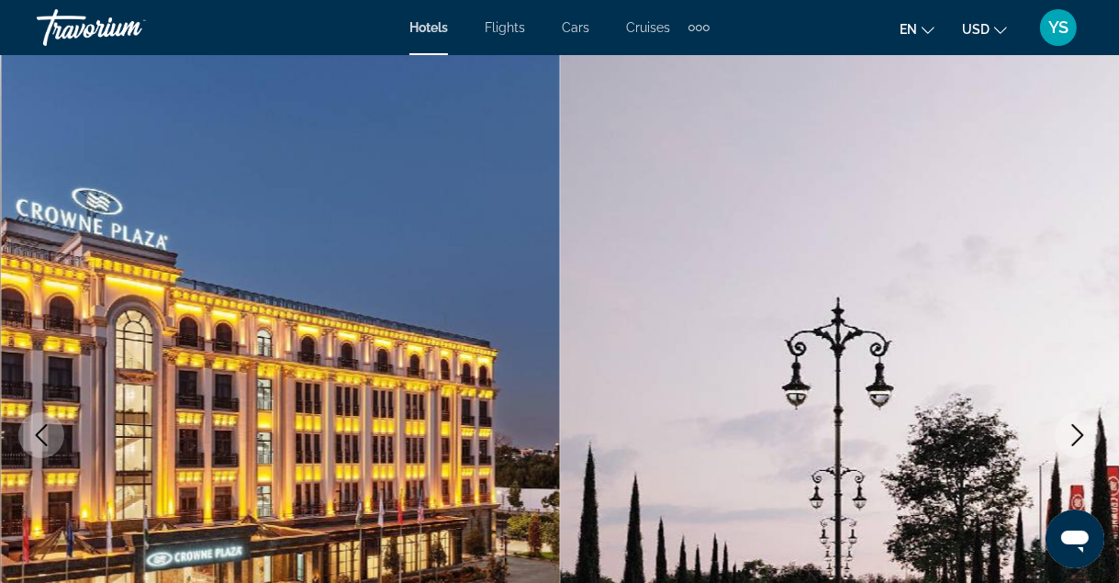
scroll to position [55, 0]
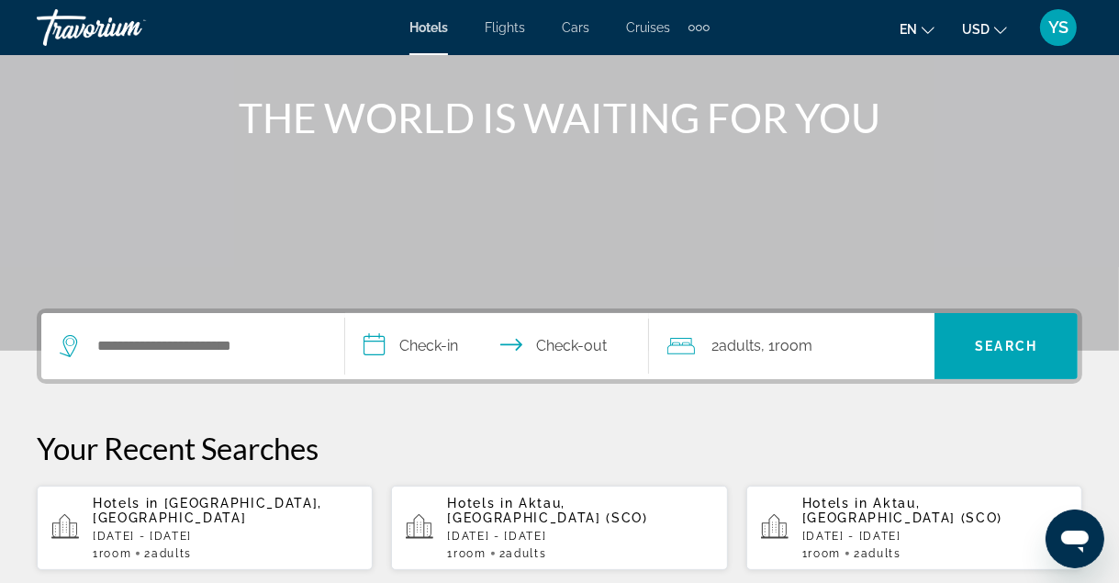
scroll to position [203, 0]
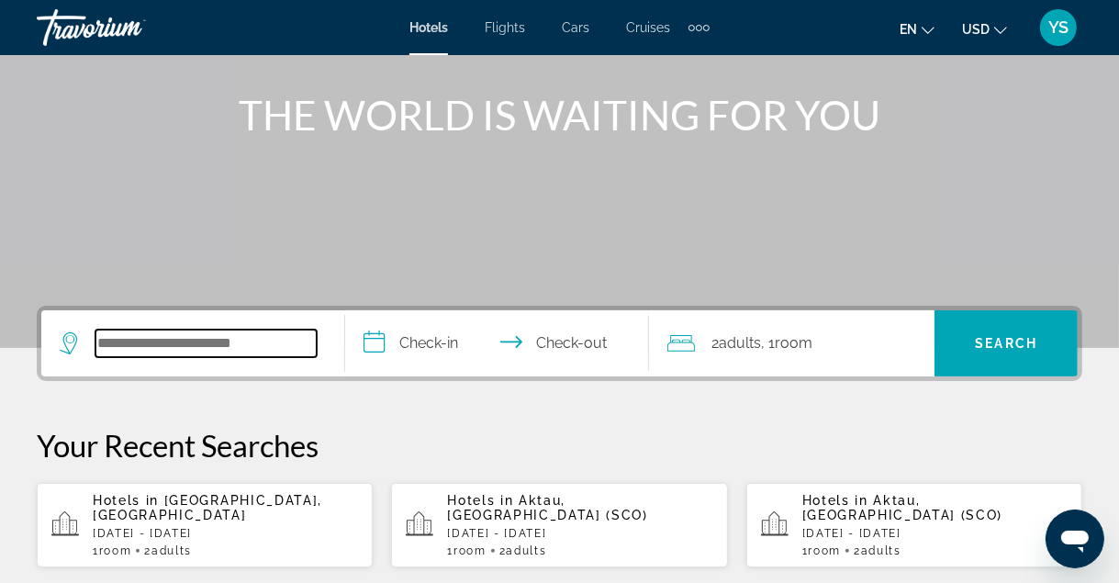
click at [170, 351] on input "Search hotel destination" at bounding box center [205, 344] width 221 height 28
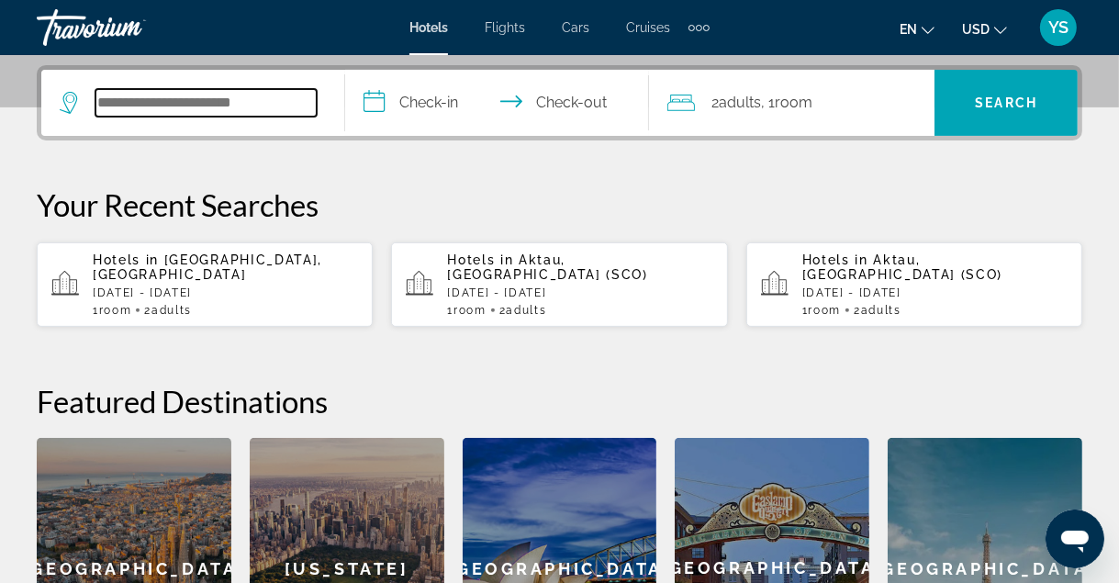
scroll to position [448, 0]
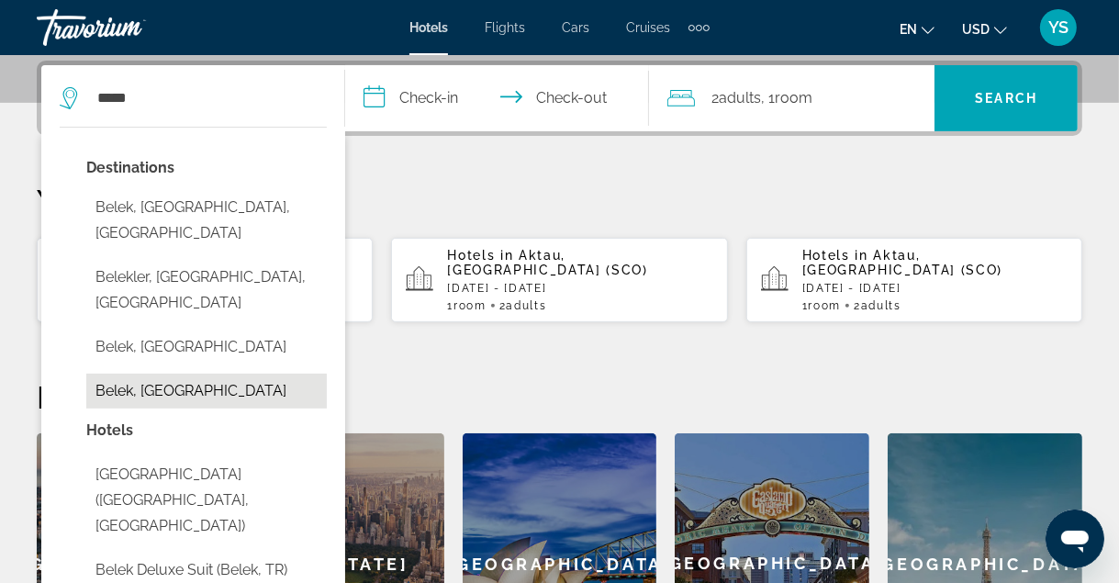
click at [184, 374] on button "Belek, [GEOGRAPHIC_DATA]" at bounding box center [206, 391] width 240 height 35
type input "**********"
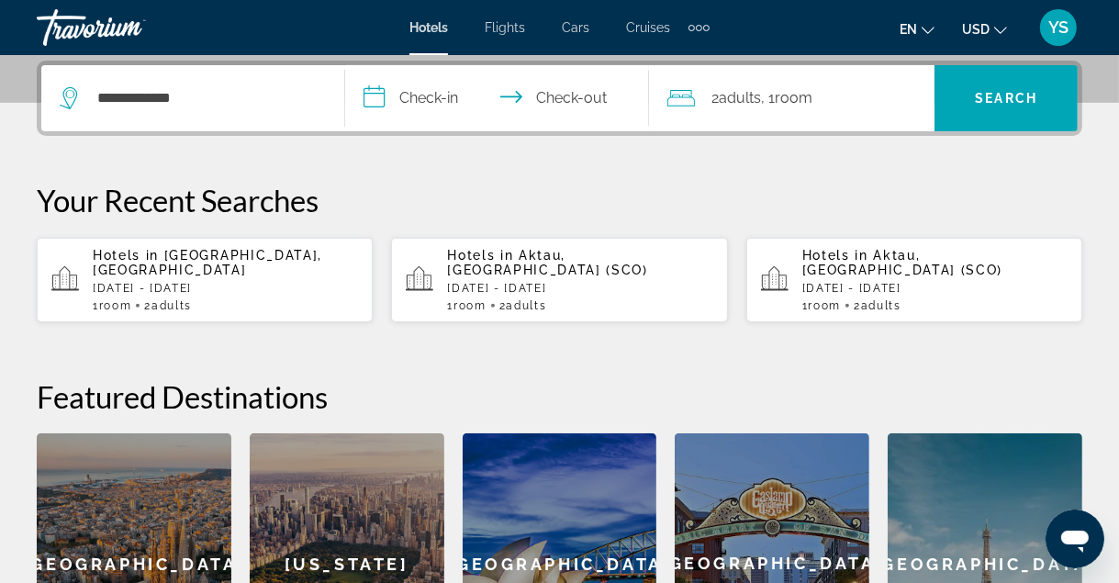
click at [417, 96] on input "**********" at bounding box center [500, 101] width 311 height 72
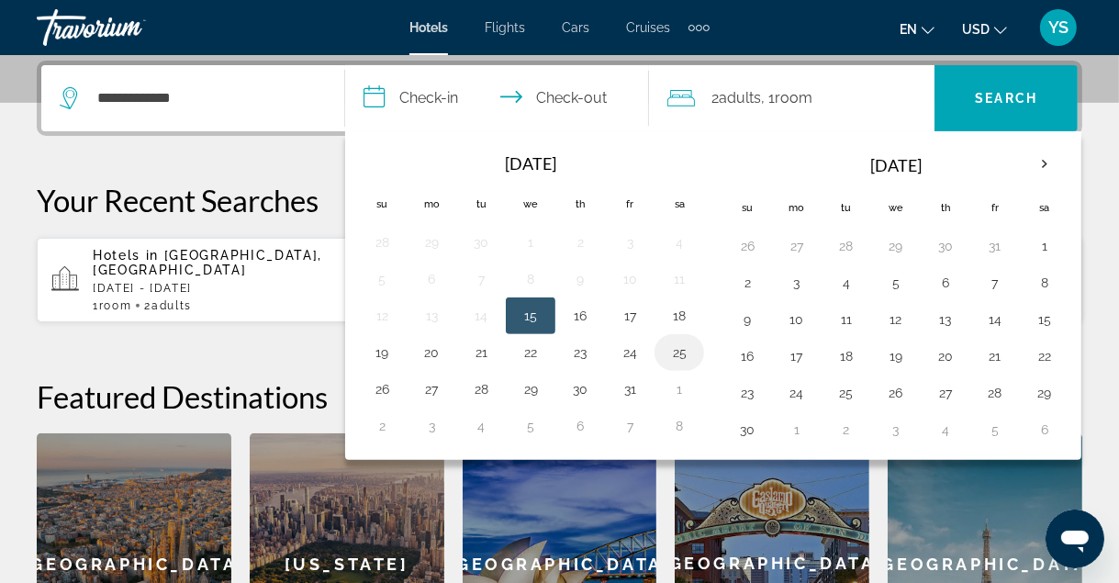
click at [686, 352] on button "25" at bounding box center [679, 353] width 29 height 26
click at [624, 397] on button "31" at bounding box center [629, 389] width 29 height 26
type input "**********"
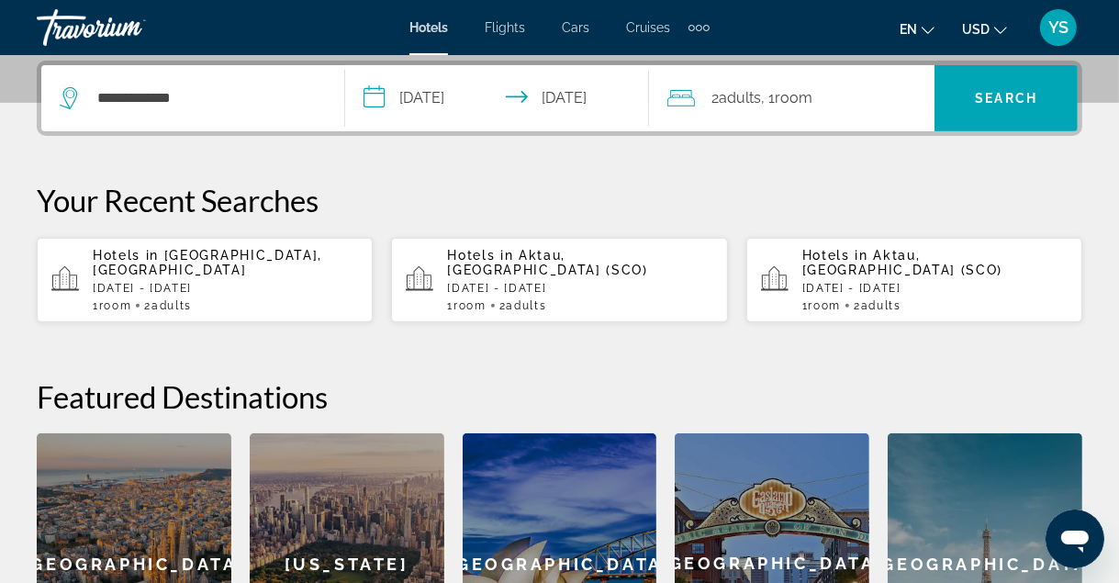
click at [796, 99] on span "Room" at bounding box center [794, 97] width 38 height 17
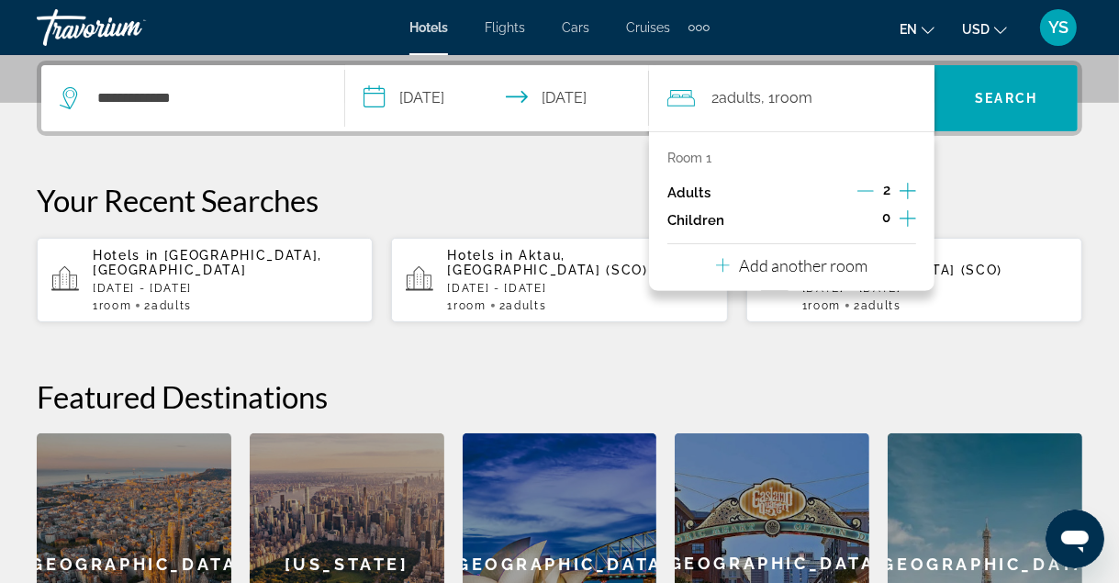
click at [900, 225] on icon "Increment children" at bounding box center [908, 218] width 17 height 22
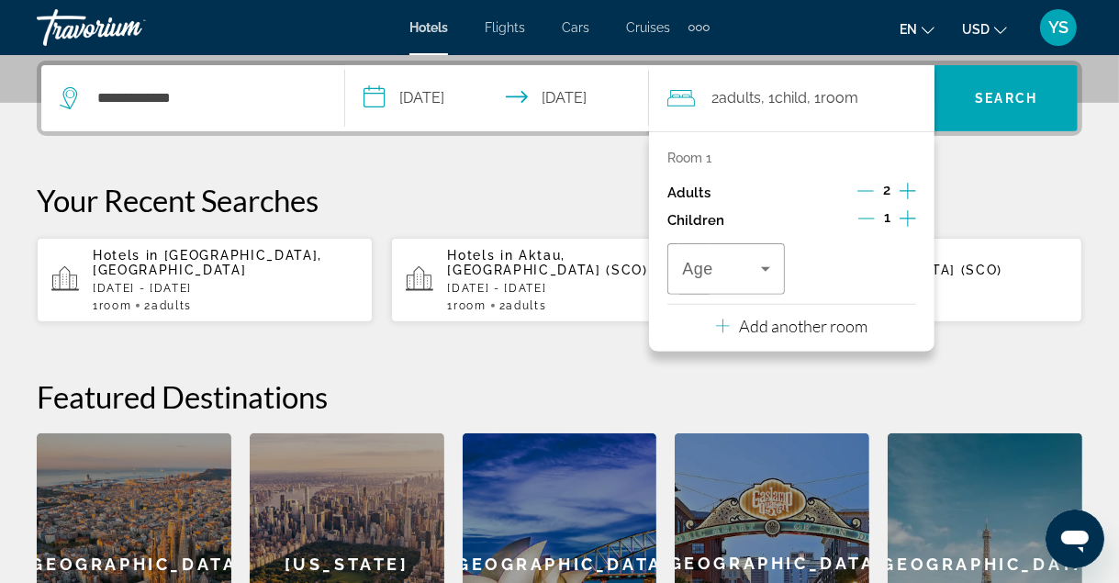
click at [914, 229] on button "Increment children" at bounding box center [908, 221] width 17 height 28
click at [766, 268] on icon "Travelers: 2 adults, 2 children" at bounding box center [765, 269] width 9 height 5
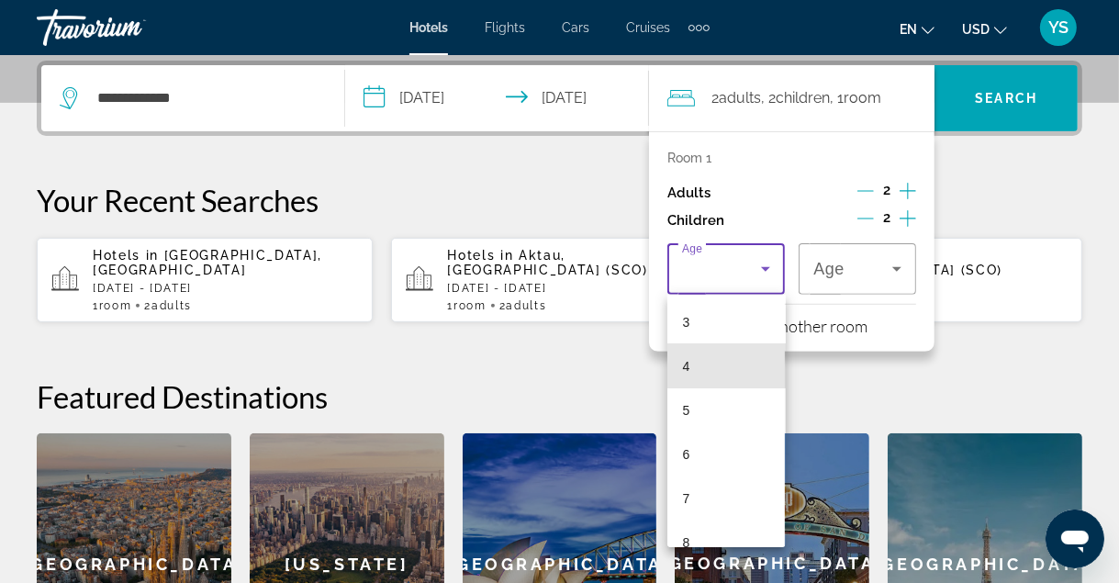
scroll to position [138, 0]
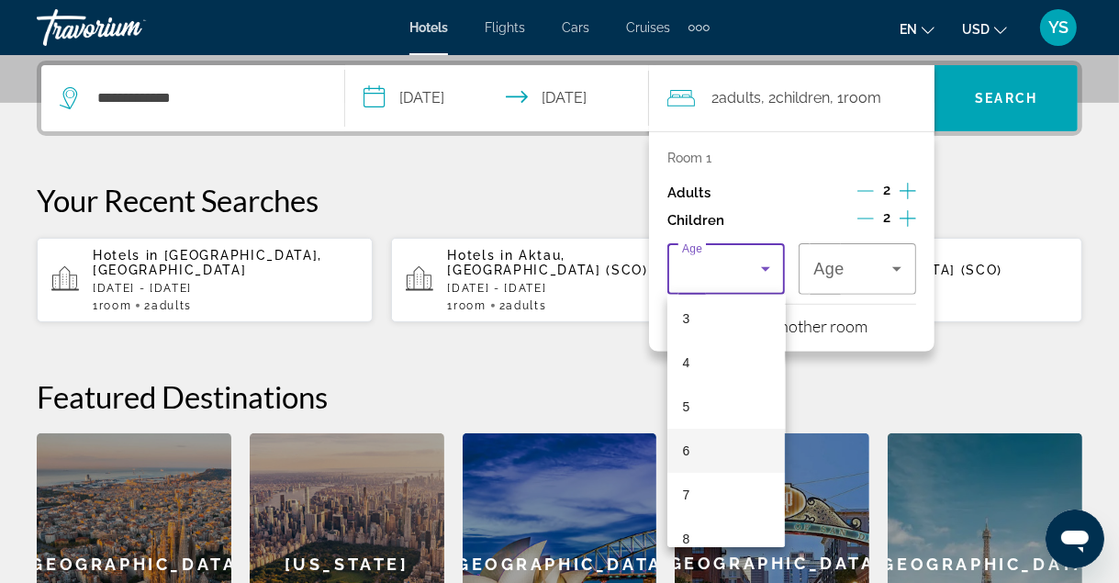
click at [711, 453] on mat-option "6" at bounding box center [725, 451] width 117 height 44
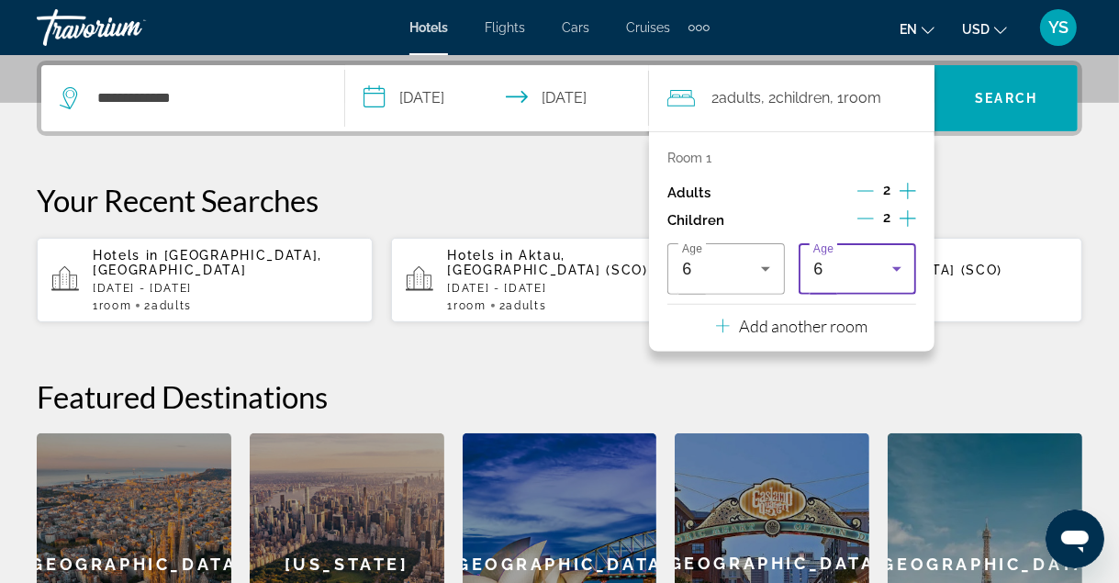
click at [888, 266] on icon "Travelers: 2 adults, 2 children" at bounding box center [897, 269] width 22 height 22
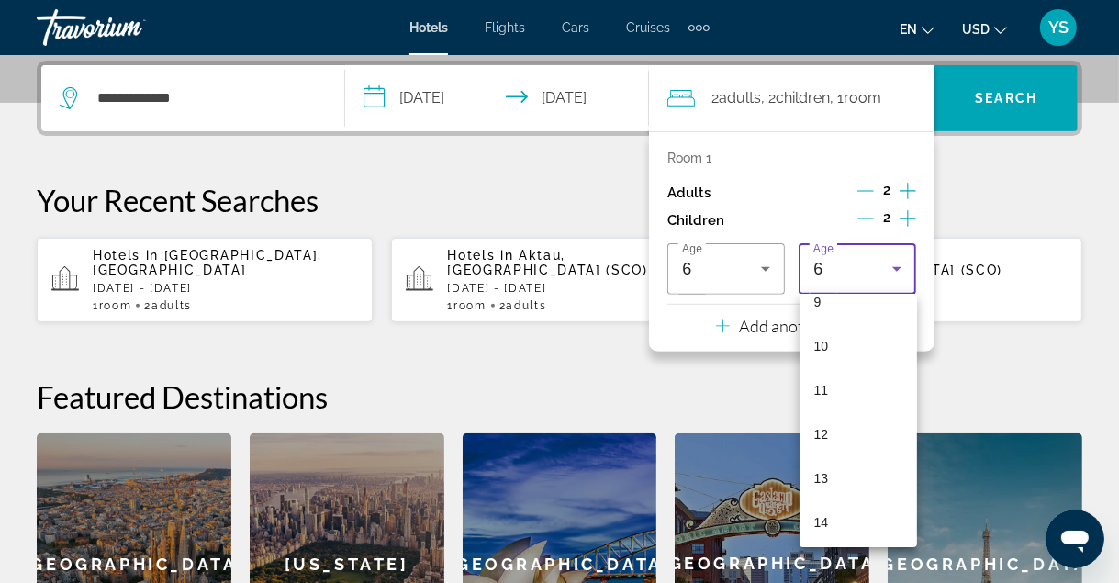
scroll to position [420, 0]
click at [856, 475] on mat-option "13" at bounding box center [857, 476] width 117 height 44
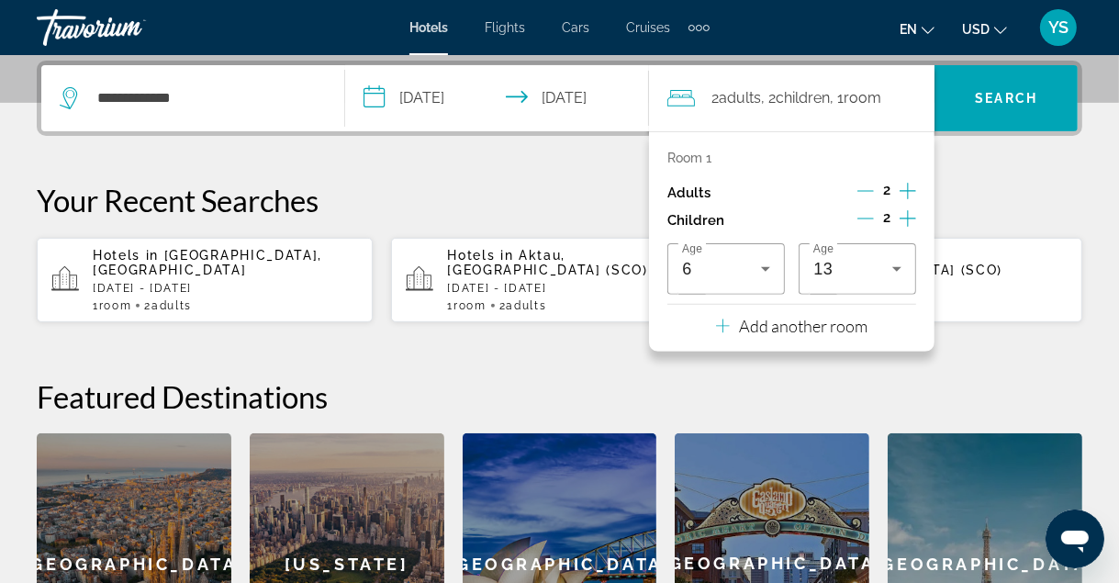
click at [1045, 184] on p "Your Recent Searches" at bounding box center [559, 200] width 1045 height 37
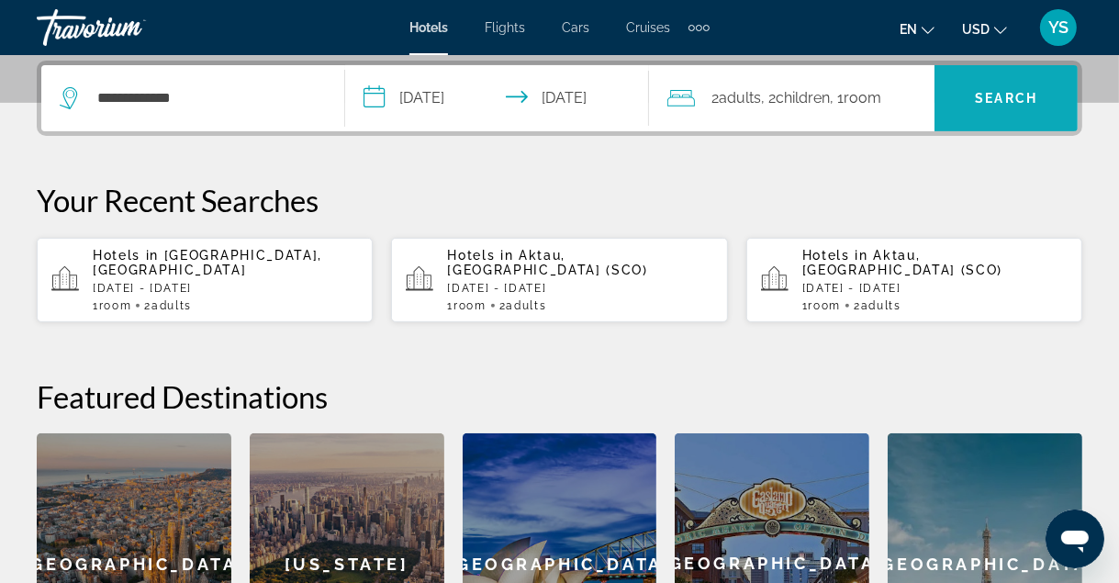
click at [1005, 106] on span "Search" at bounding box center [1005, 98] width 143 height 44
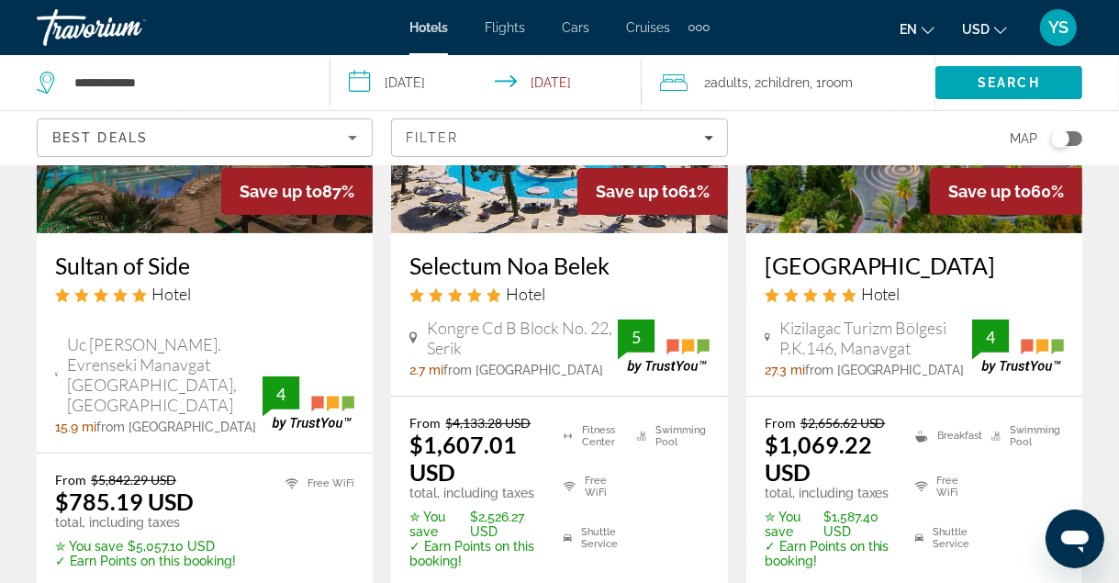
scroll to position [290, 0]
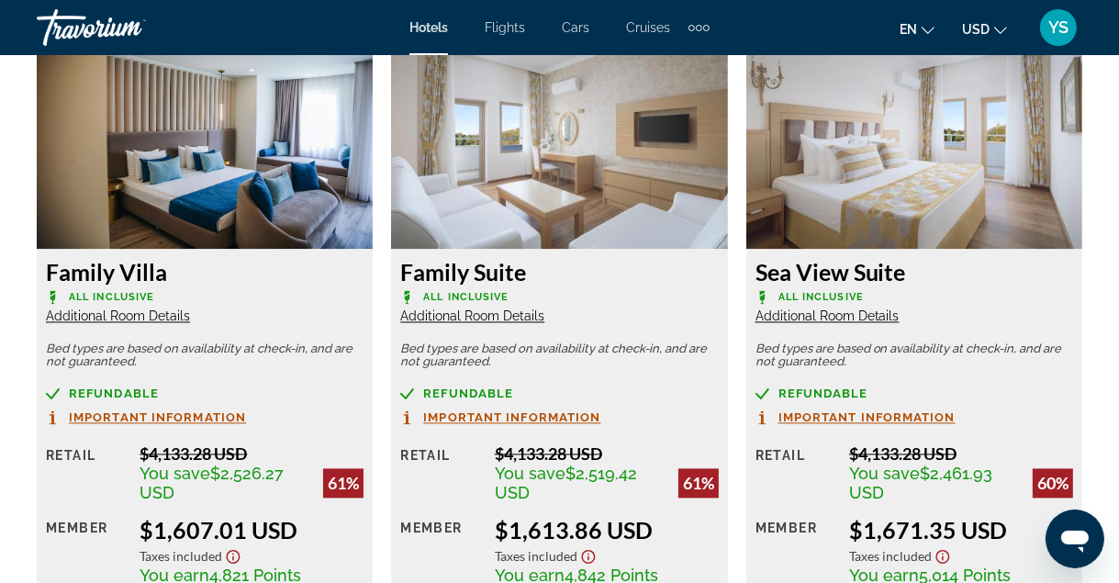
scroll to position [2899, 0]
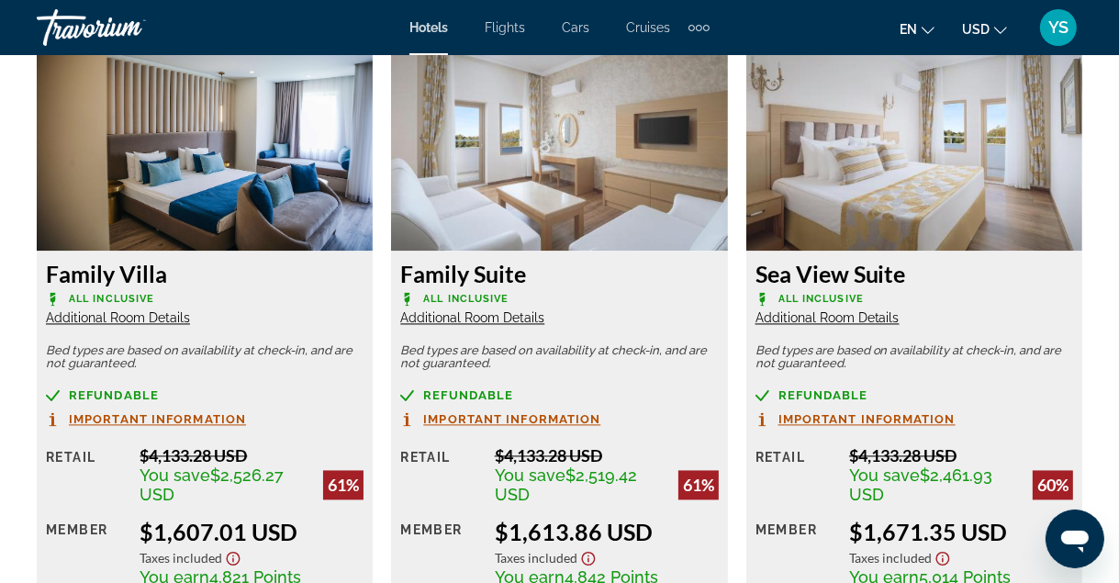
click at [14, 177] on div "Overview Type Hotel Address [STREET_ADDRESS] Description Full Description This …" at bounding box center [559, 506] width 1119 height 4772
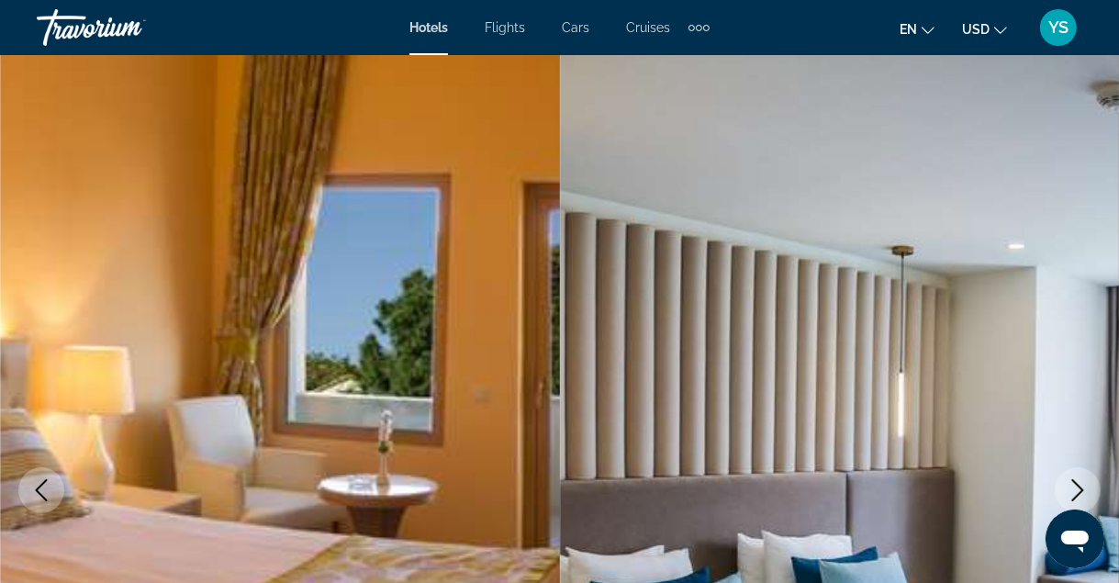
scroll to position [0, 0]
